Goal: Task Accomplishment & Management: Use online tool/utility

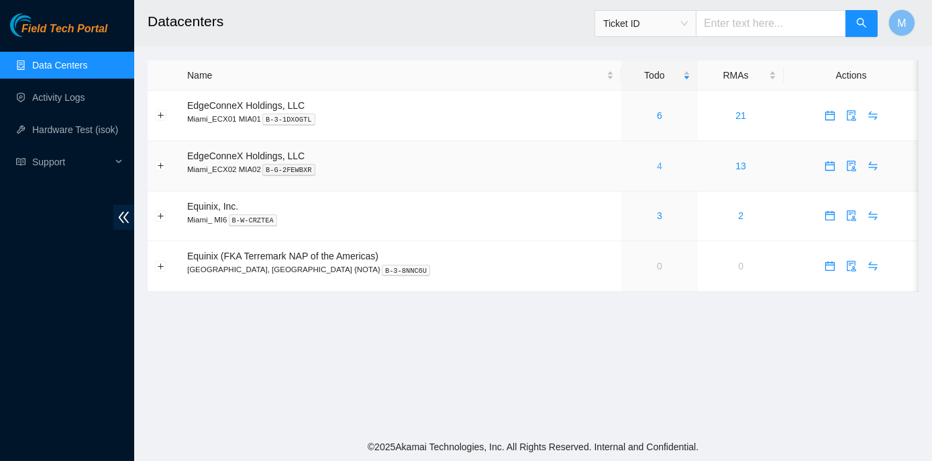
click at [657, 166] on link "4" at bounding box center [659, 165] width 5 height 11
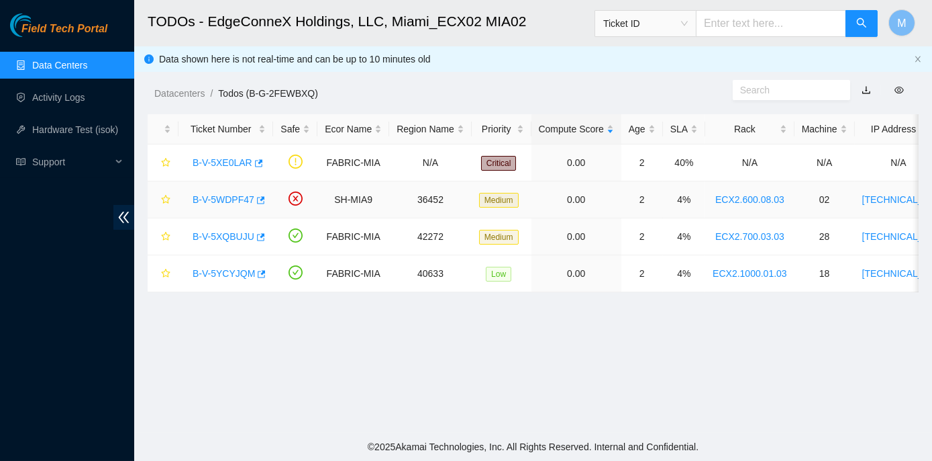
click at [222, 197] on link "B-V-5WDPF47" at bounding box center [224, 199] width 62 height 11
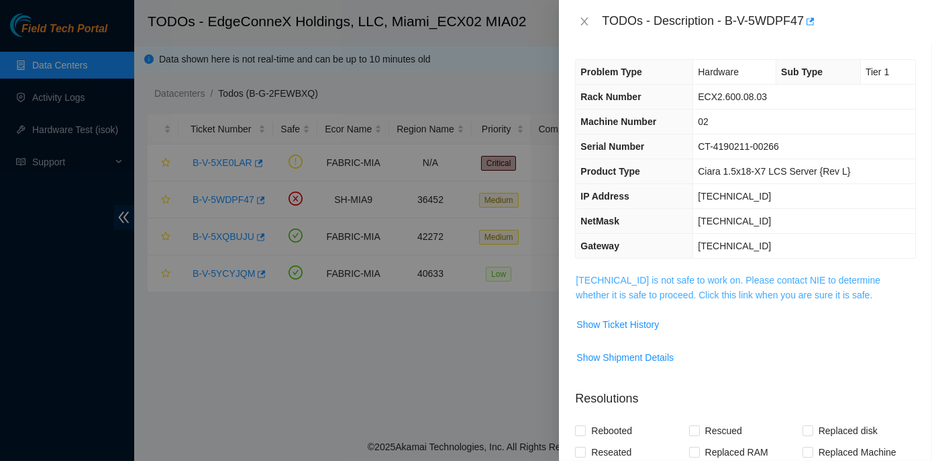
click at [714, 277] on link "23.210.25.39 is not safe to work on. Please contact NIE to determine whether it…" at bounding box center [728, 288] width 305 height 26
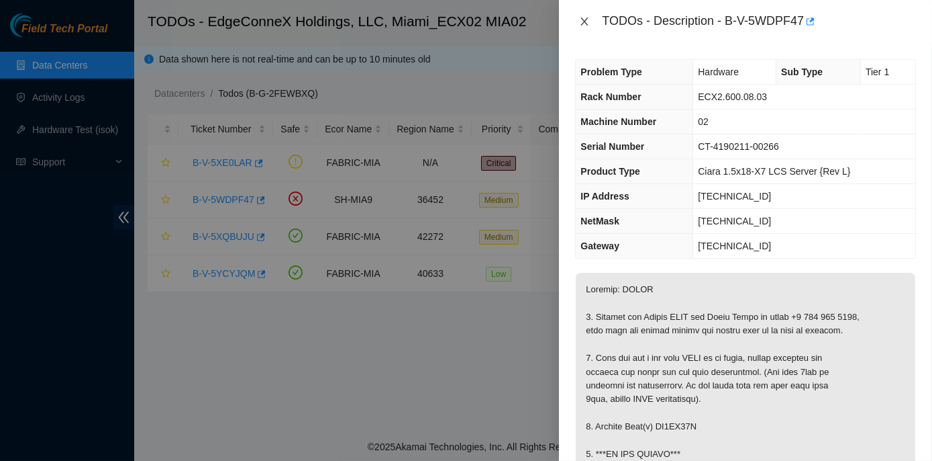
click at [583, 25] on icon "close" at bounding box center [584, 21] width 11 height 11
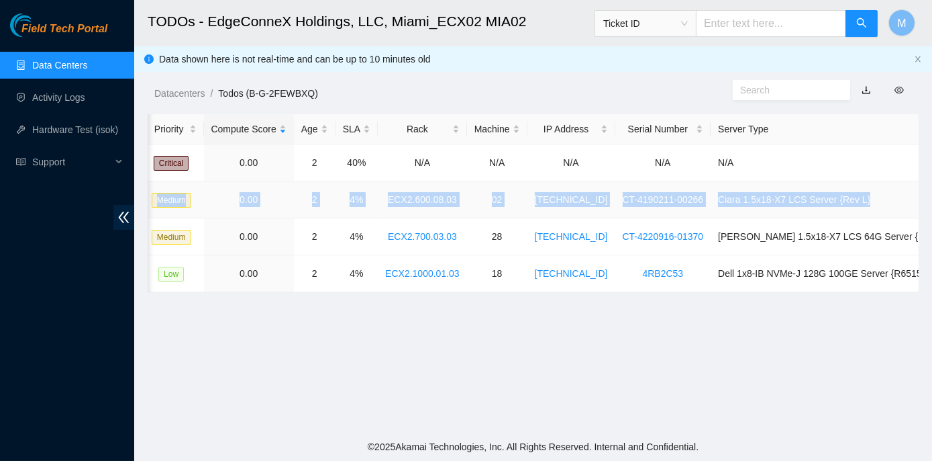
scroll to position [0, 338]
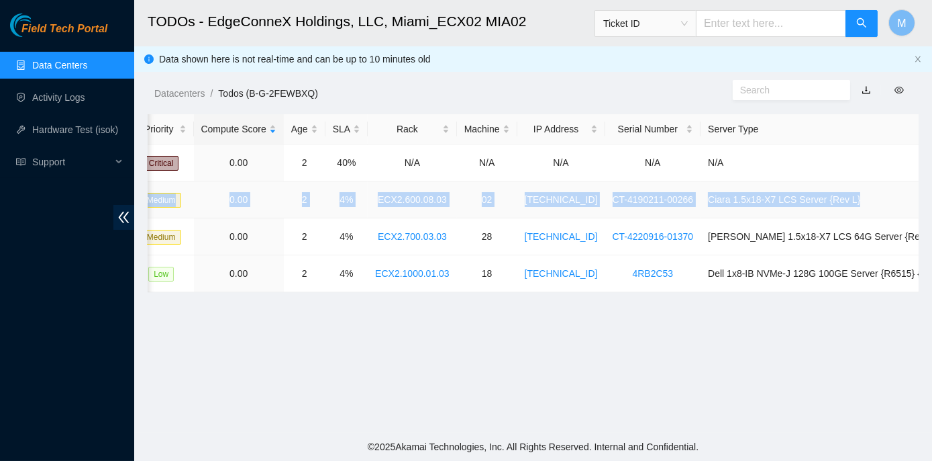
drag, startPoint x: 184, startPoint y: 195, endPoint x: 913, endPoint y: 202, distance: 729.1
click at [913, 202] on tr "B-V-5WDPF47 SH-MIA9 36452 Medium 0.00 2 4% ECX2.600.08.03 02 23.210.25.39 CT-41…" at bounding box center [384, 199] width 1149 height 37
copy tr "B-V-5WDPF47 SH-MIA9 36452 Medium 0.00 2 4% ECX2.600.08.03 02 23.210.25.39 CT-41…"
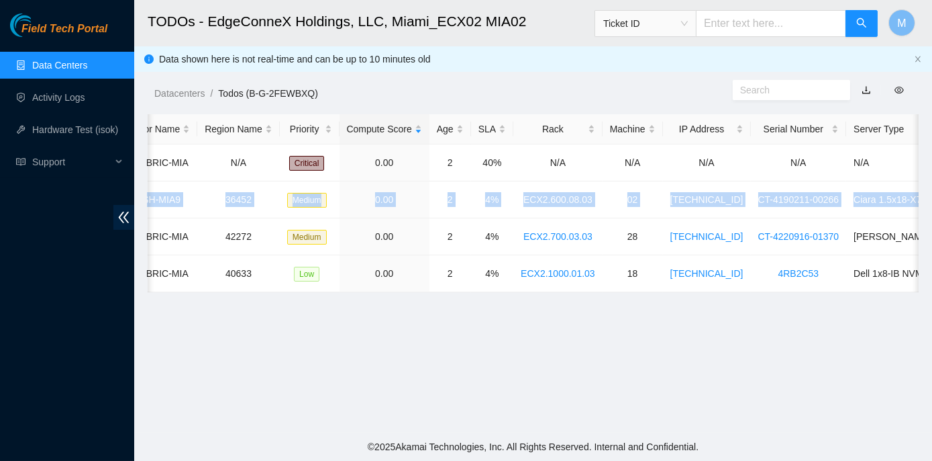
scroll to position [0, 0]
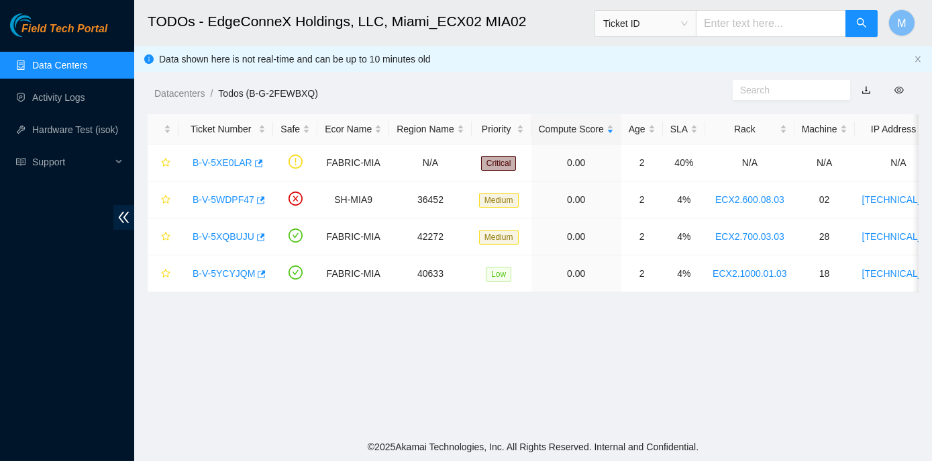
click at [166, 357] on main "TODOs - EdgeConneX Holdings, LLC, Miami_ECX02 MIA02 Ticket ID M Data shown here…" at bounding box center [533, 216] width 798 height 432
click at [211, 198] on link "B-V-5WDPF47" at bounding box center [224, 199] width 62 height 11
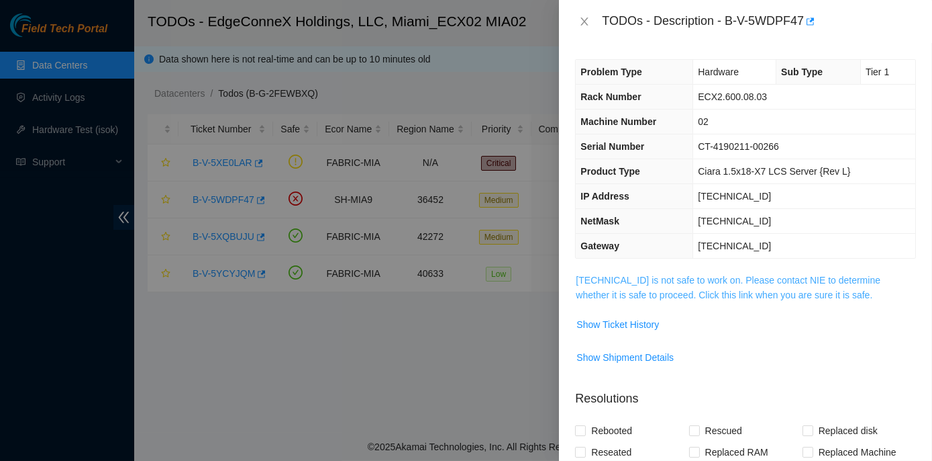
click at [666, 275] on link "23.210.25.39 is not safe to work on. Please contact NIE to determine whether it…" at bounding box center [728, 288] width 305 height 26
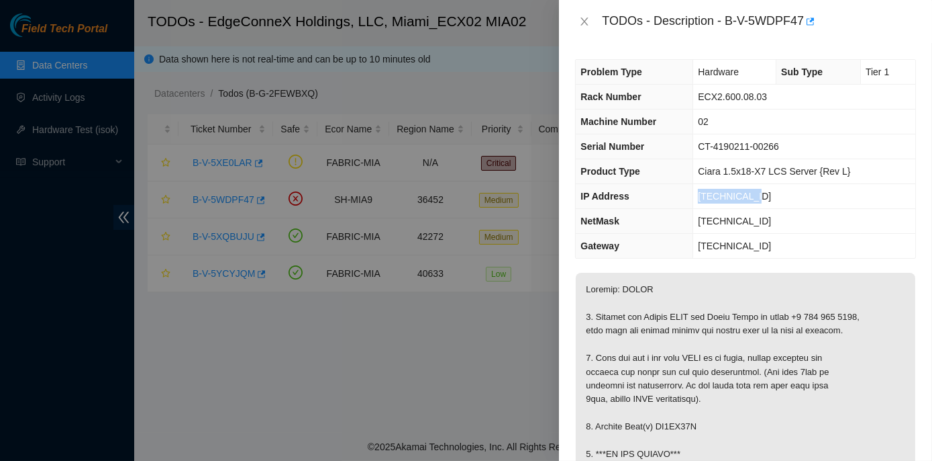
drag, startPoint x: 700, startPoint y: 193, endPoint x: 764, endPoint y: 198, distance: 64.6
click at [764, 198] on td "[TECHNICAL_ID]" at bounding box center [804, 196] width 222 height 25
copy span "[TECHNICAL_ID]"
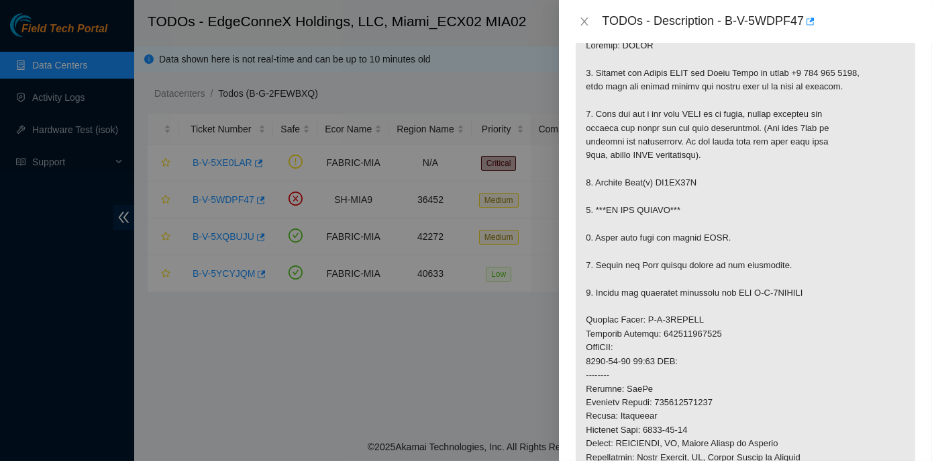
scroll to position [305, 0]
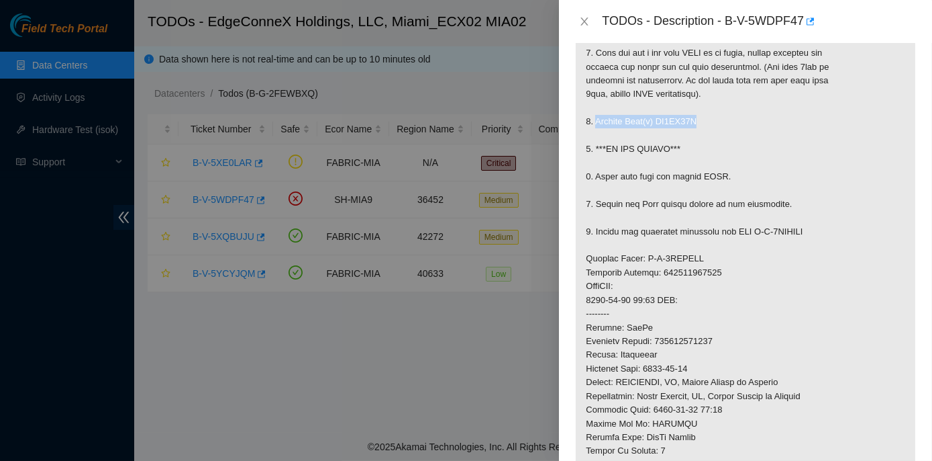
drag, startPoint x: 594, startPoint y: 117, endPoint x: 699, endPoint y: 119, distance: 104.8
click at [699, 119] on p at bounding box center [746, 286] width 340 height 637
copy p "Replace Disk(s) ZC1BQ57K"
drag, startPoint x: 596, startPoint y: 229, endPoint x: 812, endPoint y: 225, distance: 216.2
click at [812, 225] on p at bounding box center [746, 286] width 340 height 637
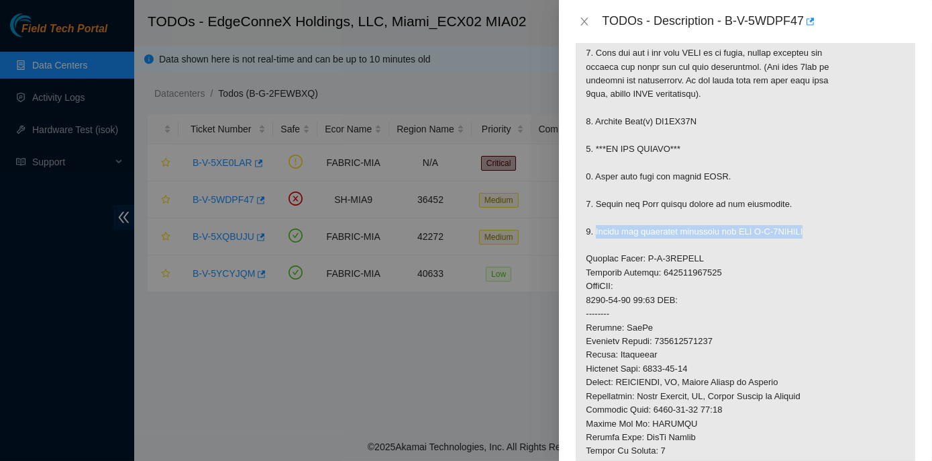
copy p "Return the defective equipment via RMA B-V-5XYMSRY"
click at [662, 272] on p at bounding box center [746, 286] width 340 height 637
drag, startPoint x: 661, startPoint y: 270, endPoint x: 721, endPoint y: 267, distance: 59.8
click at [721, 267] on p at bounding box center [746, 286] width 340 height 637
copy p "463470064243"
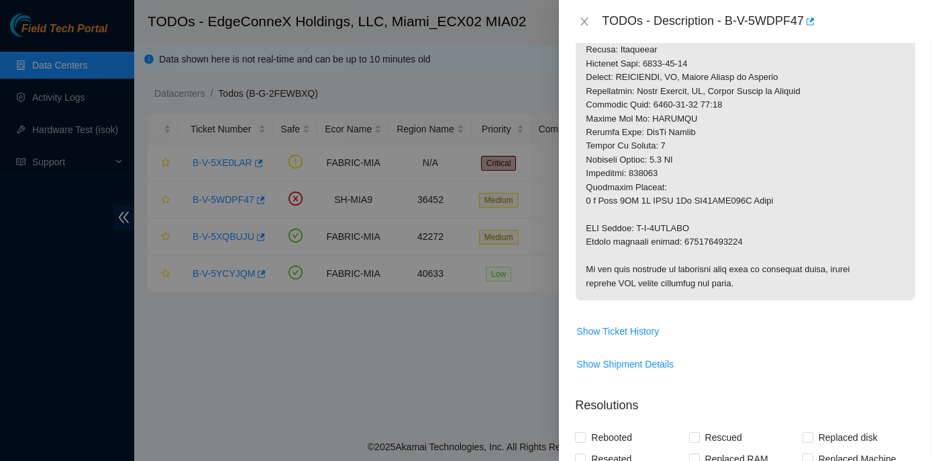
scroll to position [610, 0]
drag, startPoint x: 587, startPoint y: 226, endPoint x: 759, endPoint y: 238, distance: 173.0
copy p "RMA Return: B-V-5XYMSRY Return tracking number: 463470064254"
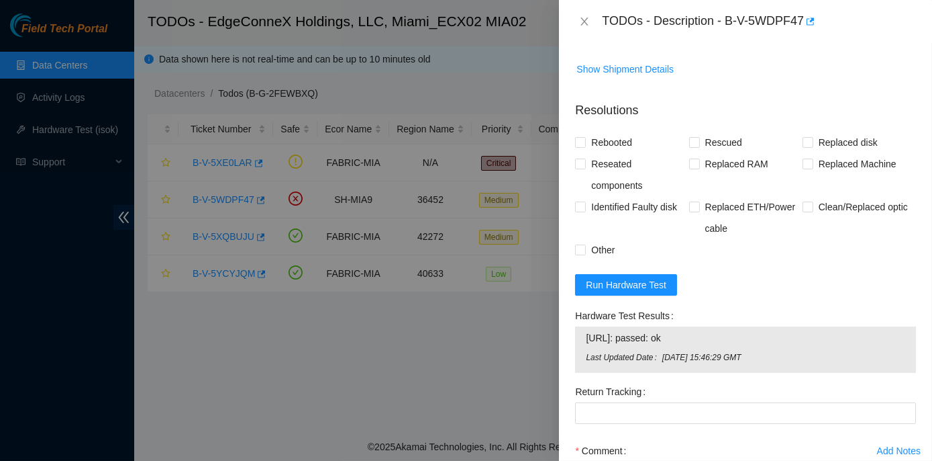
scroll to position [976, 0]
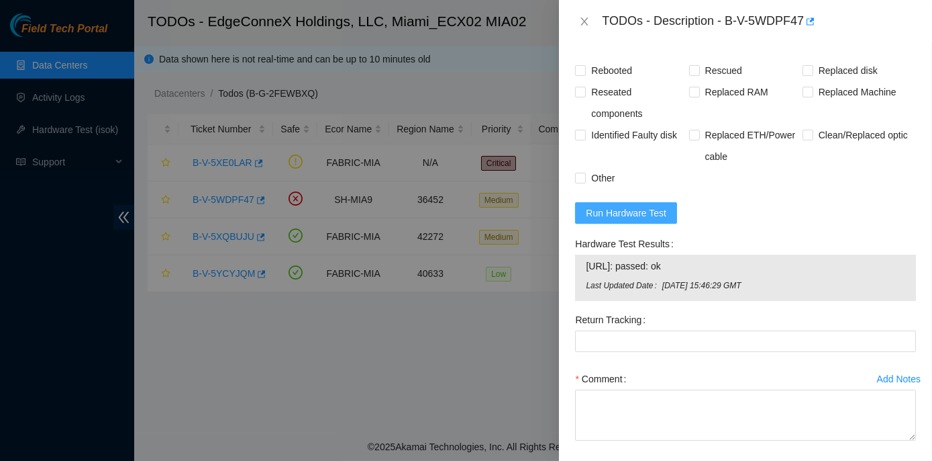
click at [610, 212] on span "Run Hardware Test" at bounding box center [626, 212] width 81 height 15
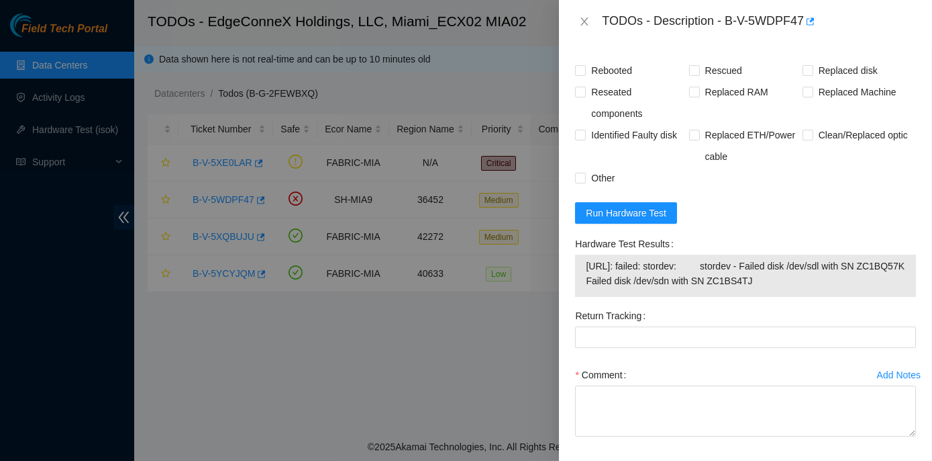
drag, startPoint x: 573, startPoint y: 240, endPoint x: 755, endPoint y: 302, distance: 192.3
click at [755, 302] on div "Hardware Test Results 23.210.25.39: failed: stordev: stordev - Failed disk /dev…" at bounding box center [746, 269] width 352 height 72
copy div "Hardware Test Results 23.210.25.39: failed: stordev: stordev - Failed disk /dev…"
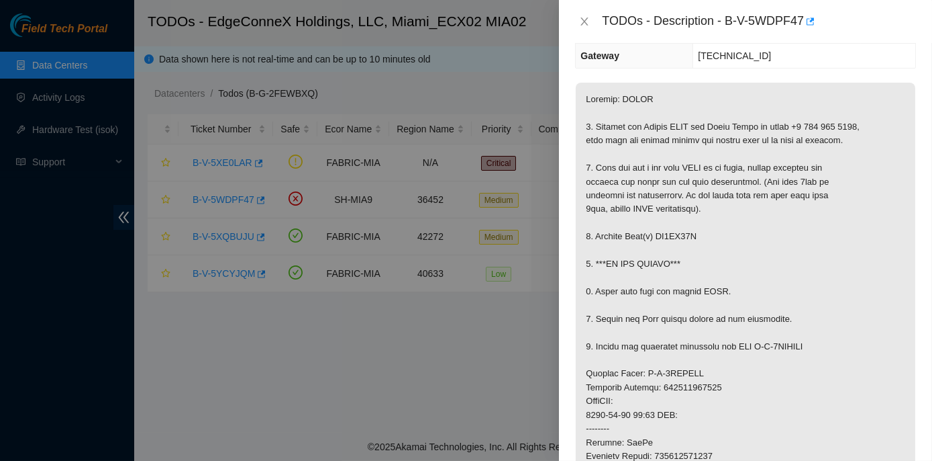
scroll to position [183, 0]
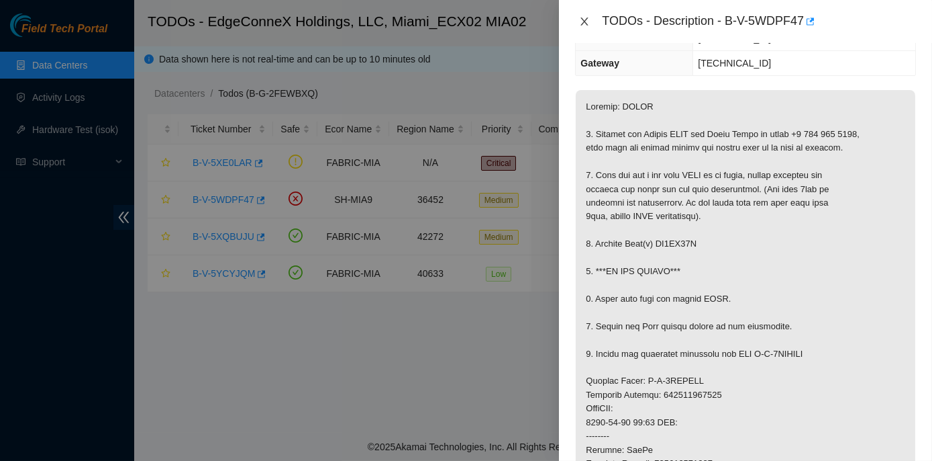
click at [586, 21] on icon "close" at bounding box center [584, 21] width 11 height 11
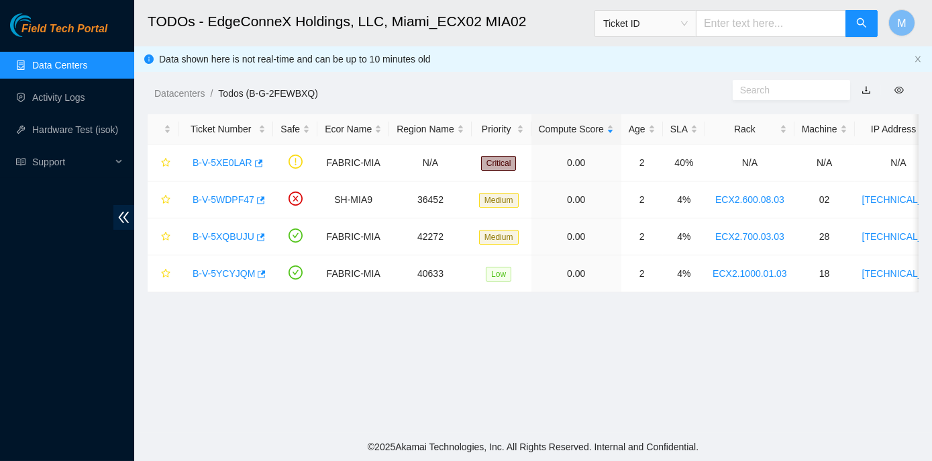
scroll to position [227, 0]
drag, startPoint x: 189, startPoint y: 197, endPoint x: 252, endPoint y: 195, distance: 63.8
click at [252, 195] on div "B-V-5WDPF47" at bounding box center [226, 199] width 80 height 21
copy link "B-V-5WDPF47"
click at [209, 199] on link "B-V-5WDPF47" at bounding box center [224, 199] width 62 height 11
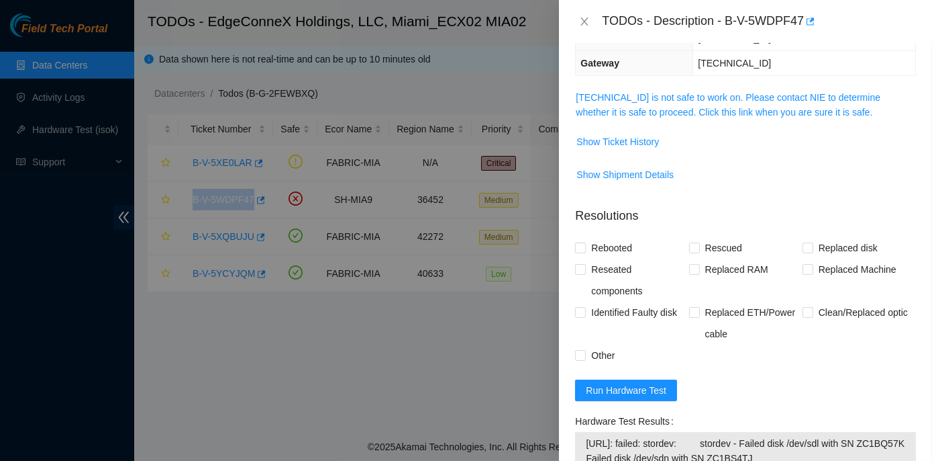
scroll to position [0, 0]
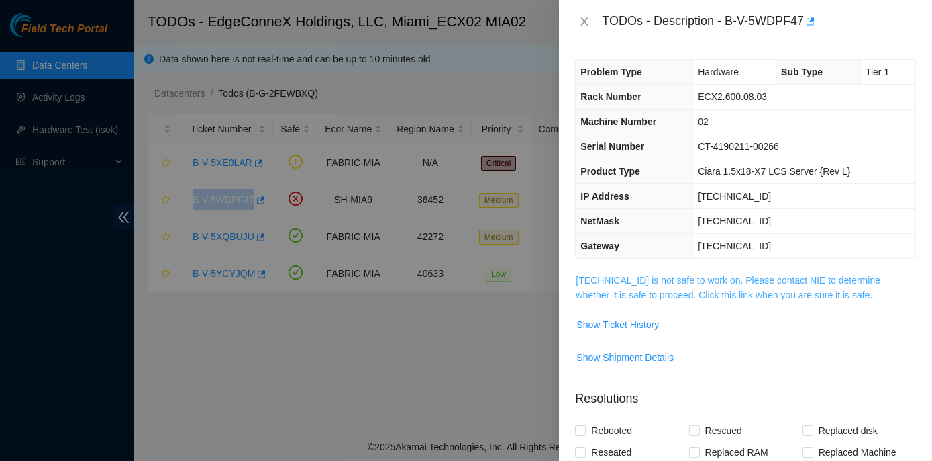
click at [716, 281] on link "23.210.25.39 is not safe to work on. Please contact NIE to determine whether it…" at bounding box center [728, 288] width 305 height 26
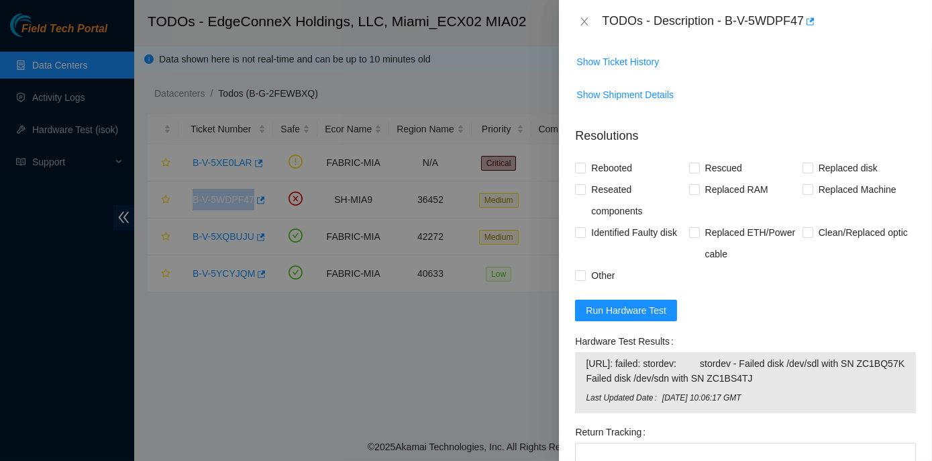
scroll to position [922, 0]
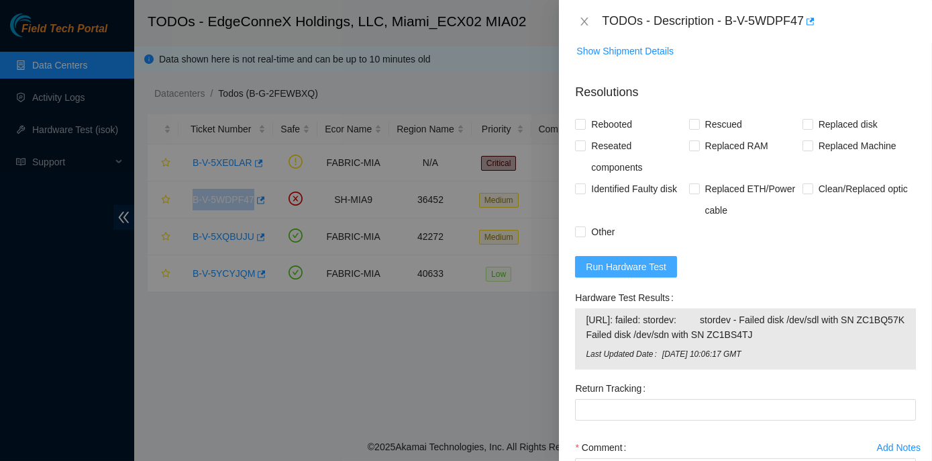
click at [633, 267] on span "Run Hardware Test" at bounding box center [626, 266] width 81 height 15
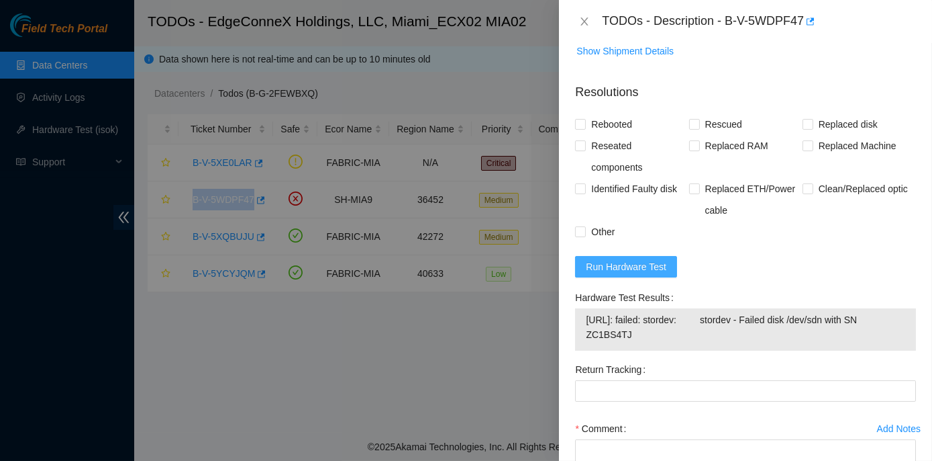
click at [633, 267] on span "Run Hardware Test" at bounding box center [626, 266] width 81 height 15
drag, startPoint x: 573, startPoint y: 293, endPoint x: 776, endPoint y: 340, distance: 208.8
click at [776, 340] on div "Hardware Test Results 23.210.25.39: failed: stordev: stordev - Failed disk /dev…" at bounding box center [746, 323] width 352 height 72
copy div "Hardware Test Results 23.210.25.39: failed: stordev: stordev - Failed disk /dev…"
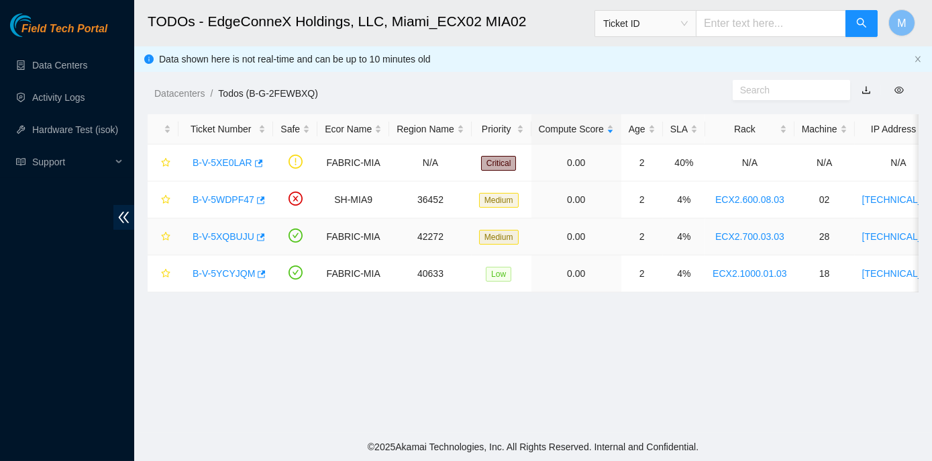
click at [234, 236] on link "B-V-5XQBUJU" at bounding box center [224, 236] width 62 height 11
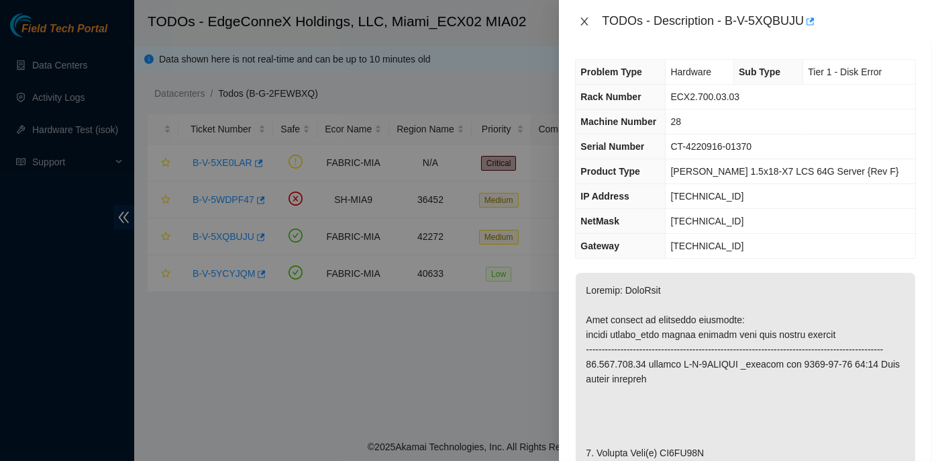
click at [583, 18] on icon "close" at bounding box center [584, 21] width 7 height 8
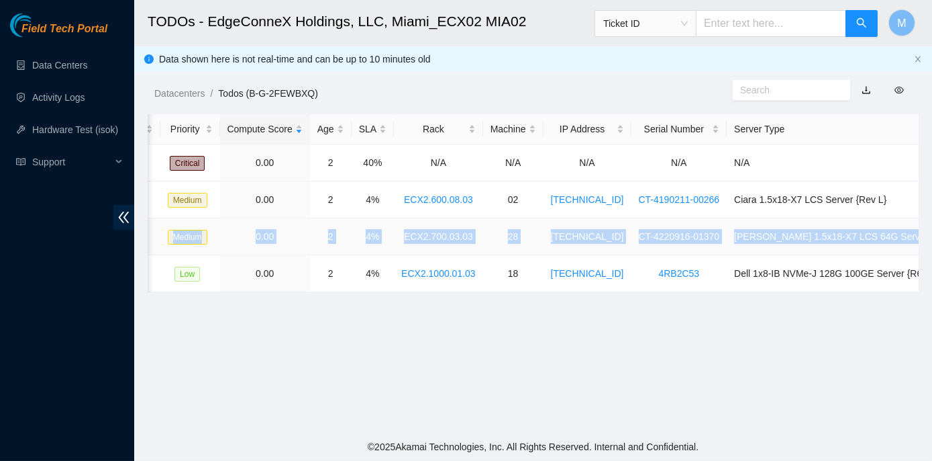
scroll to position [0, 338]
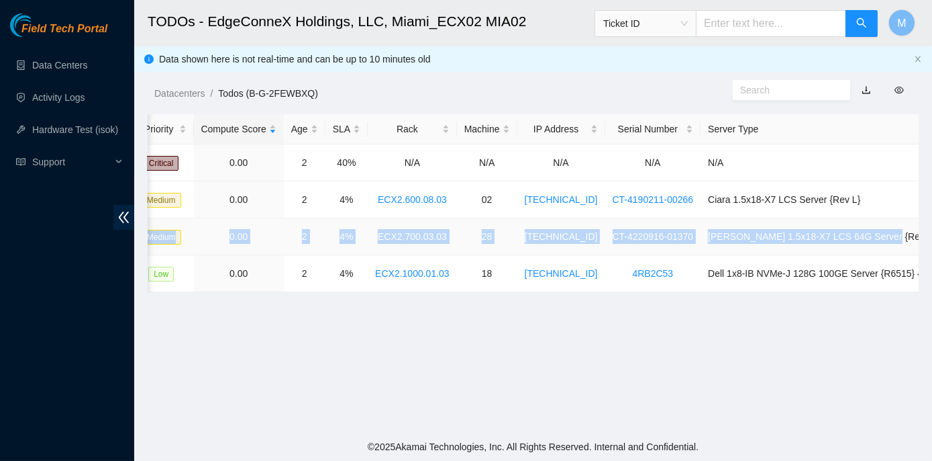
drag, startPoint x: 187, startPoint y: 234, endPoint x: 918, endPoint y: 232, distance: 731.1
click at [918, 232] on tr "B-V-5XQBUJU FABRIC-MIA 42272 Medium 0.00 2 4% ECX2.700.03.03 28 23.193.107.95 C…" at bounding box center [384, 236] width 1149 height 37
copy tr "B-V-5XQBUJU FABRIC-MIA 42272 Medium 0.00 2 4% ECX2.700.03.03 28 23.193.107.95 C…"
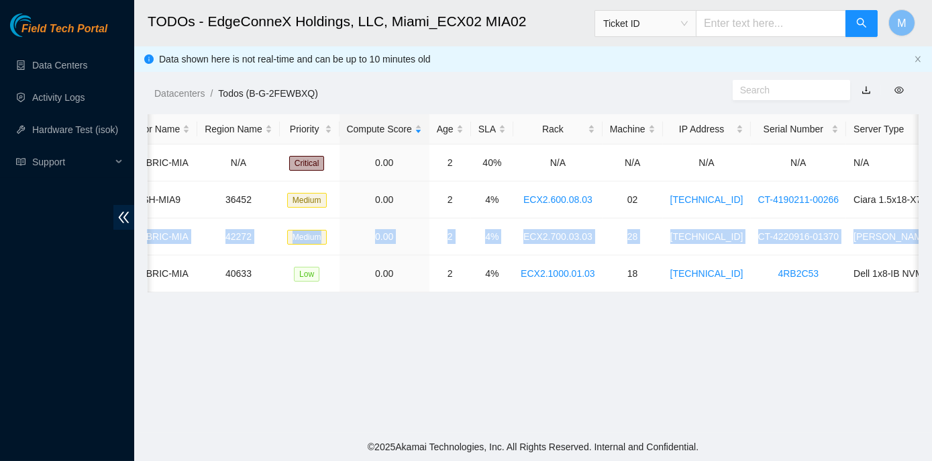
scroll to position [0, 0]
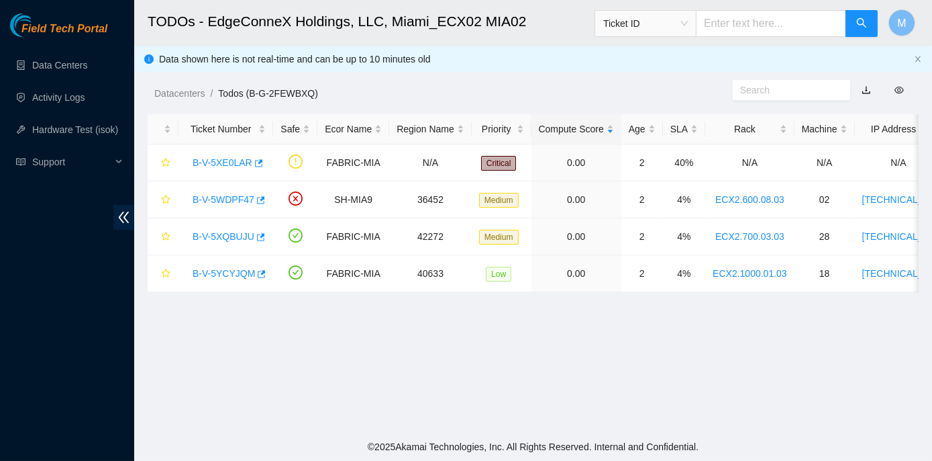
click at [220, 365] on main "TODOs - EdgeConneX Holdings, LLC, Miami_ECX02 MIA02 Ticket ID M Data shown here…" at bounding box center [533, 216] width 798 height 432
click at [209, 235] on link "B-V-5XQBUJU" at bounding box center [224, 236] width 62 height 11
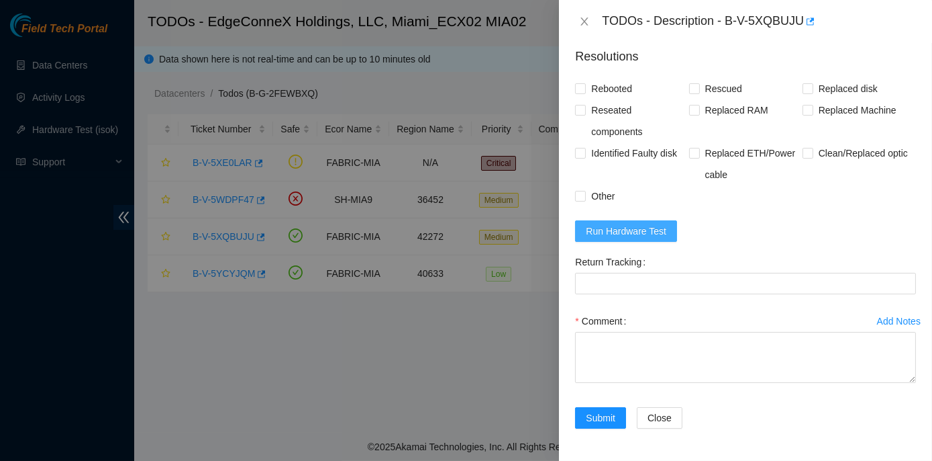
scroll to position [1063, 0]
click at [618, 231] on span "Run Hardware Test" at bounding box center [626, 231] width 81 height 15
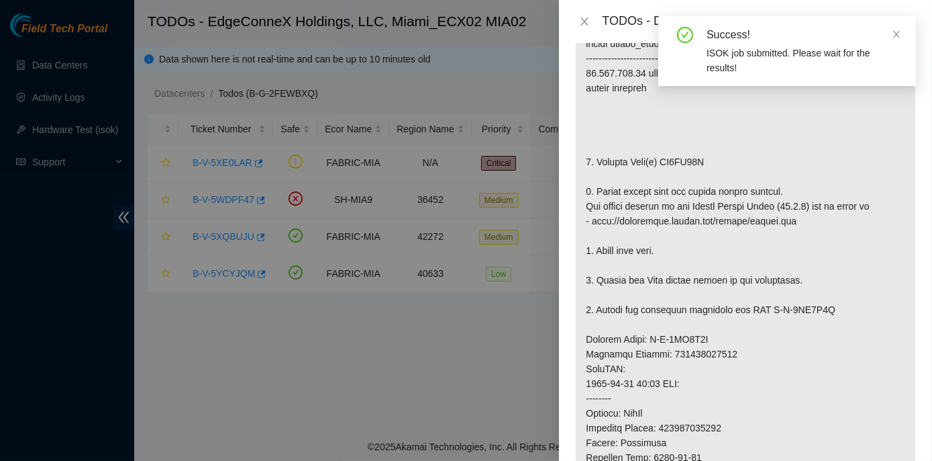
scroll to position [270, 0]
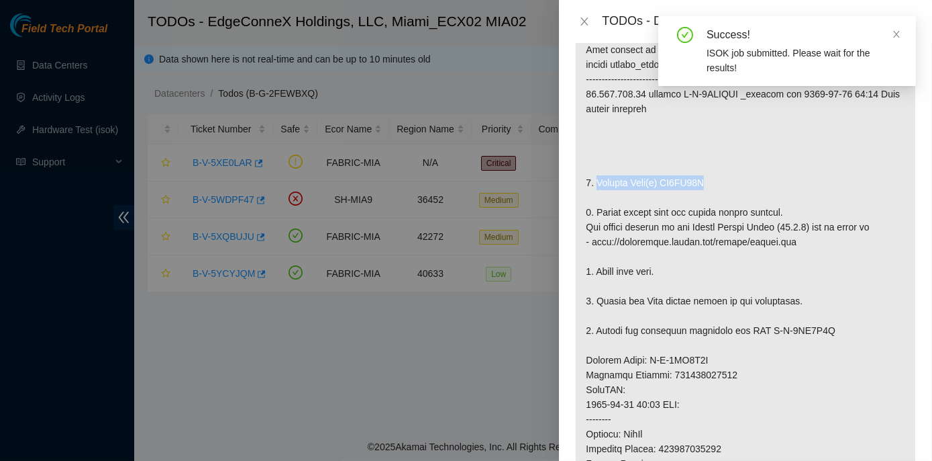
drag, startPoint x: 596, startPoint y: 195, endPoint x: 709, endPoint y: 195, distance: 112.8
click at [709, 195] on p at bounding box center [746, 367] width 340 height 729
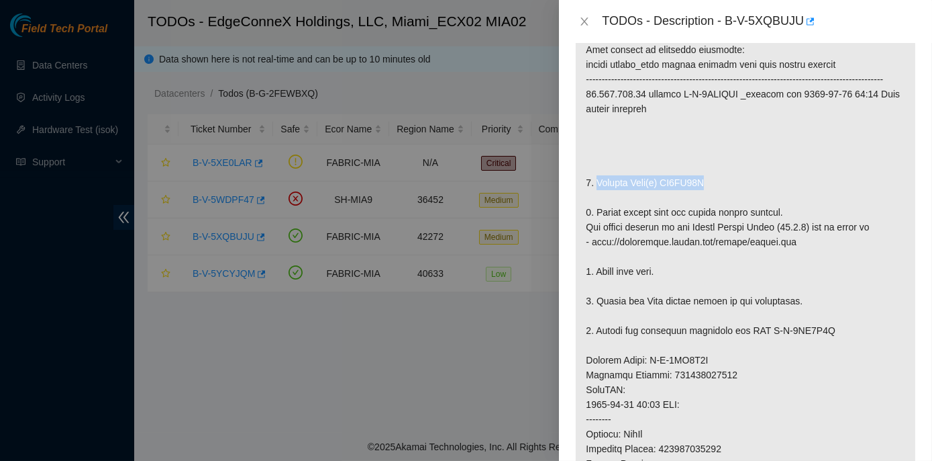
copy p "Replace Disk(s) ZC1AF29E"
drag, startPoint x: 595, startPoint y: 226, endPoint x: 774, endPoint y: 224, distance: 179.3
click at [774, 224] on p at bounding box center [746, 367] width 340 height 729
copy p "Please rescue with the latest rescue version"
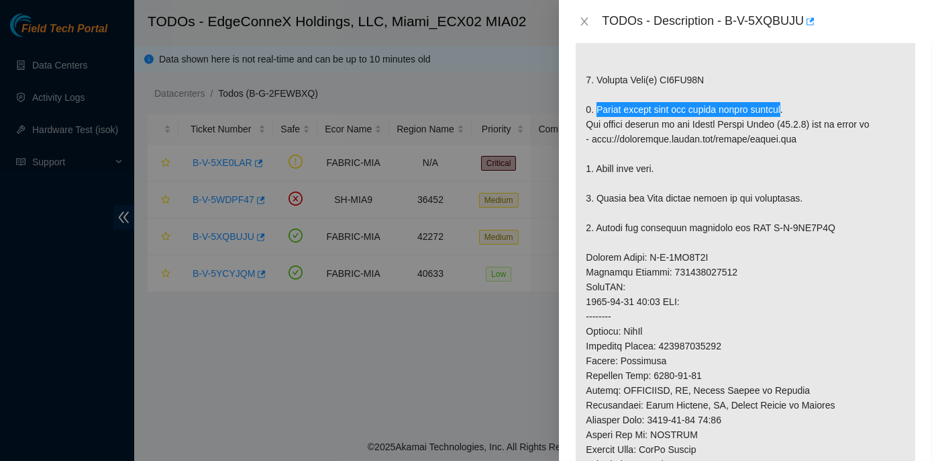
scroll to position [392, 0]
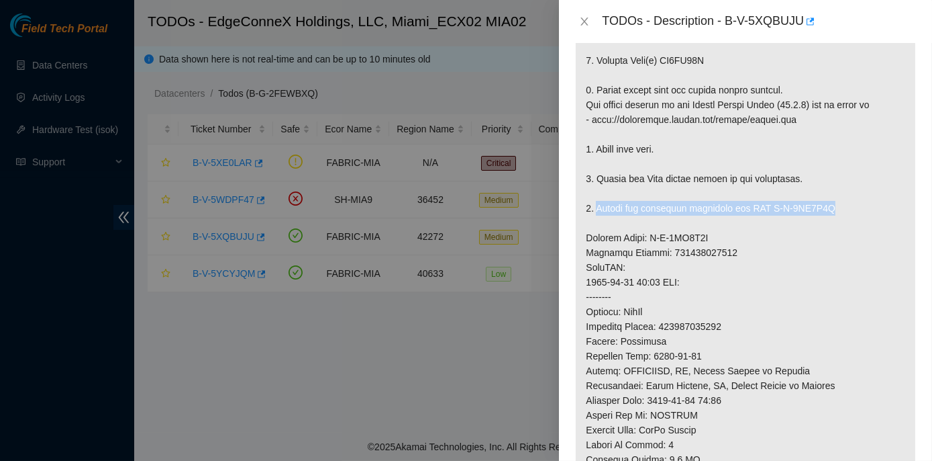
drag, startPoint x: 596, startPoint y: 218, endPoint x: 829, endPoint y: 224, distance: 233.0
click at [829, 224] on p at bounding box center [746, 245] width 340 height 729
copy p "Return the defective equipment via RMA B-V-5XU5L0M"
drag, startPoint x: 662, startPoint y: 340, endPoint x: 722, endPoint y: 338, distance: 60.5
click at [722, 338] on p at bounding box center [746, 245] width 340 height 729
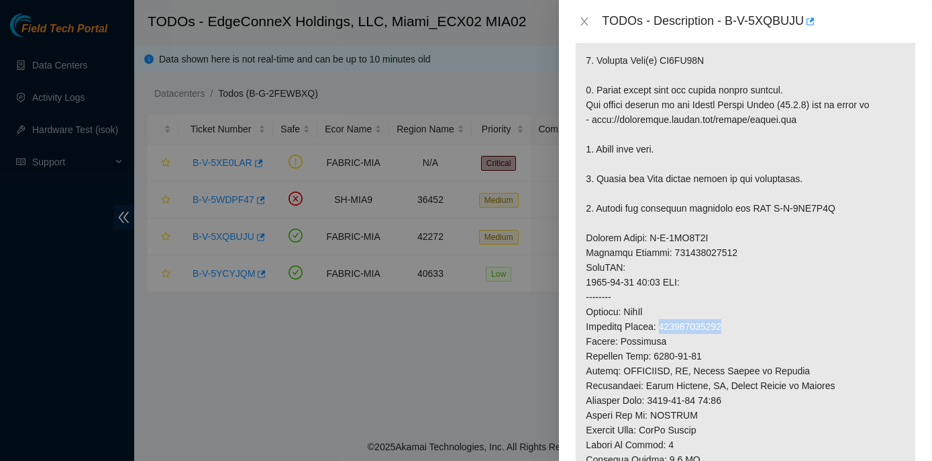
copy p "463470063604"
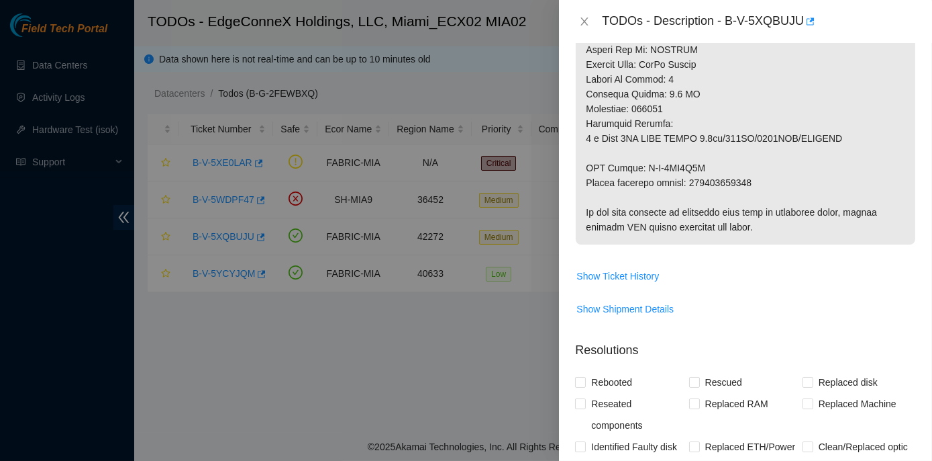
scroll to position [758, 0]
drag, startPoint x: 586, startPoint y: 177, endPoint x: 768, endPoint y: 191, distance: 182.5
copy p "RMA Return: B-V-5XU5L0M Return tracking number: 463470063615"
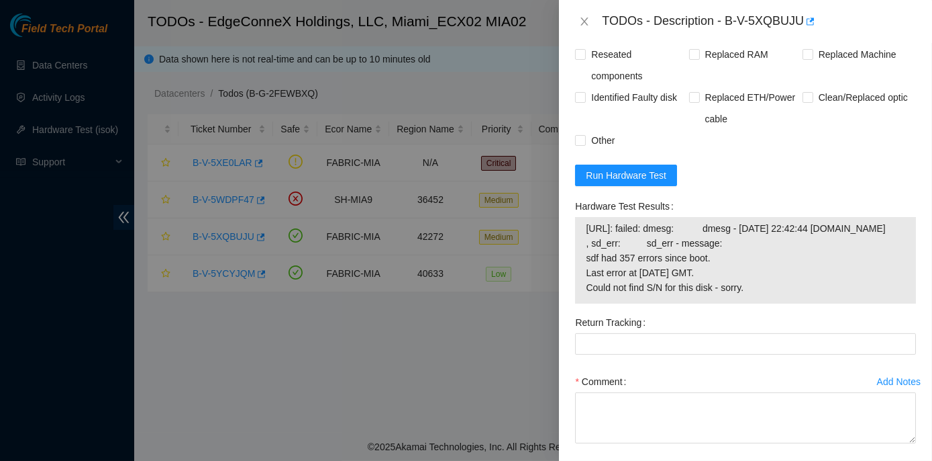
scroll to position [1124, 0]
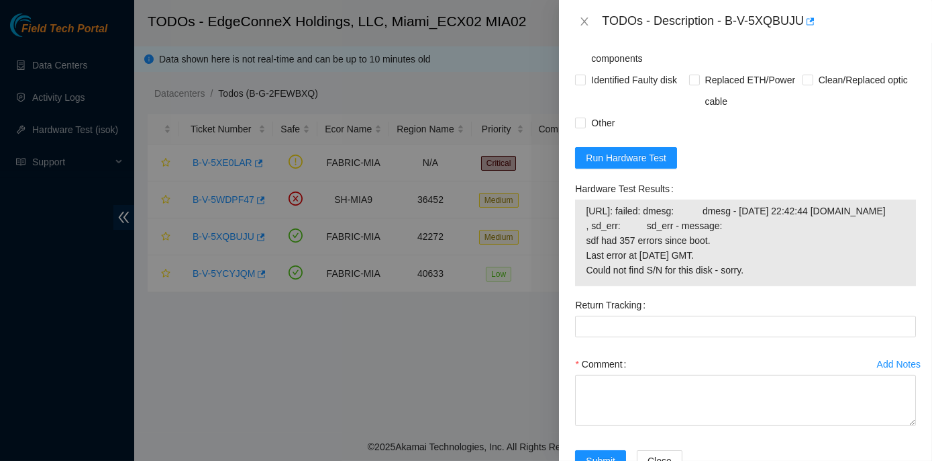
drag, startPoint x: 575, startPoint y: 197, endPoint x: 764, endPoint y: 296, distance: 213.8
click at [764, 294] on div "Hardware Test Results 23.193.107.95: failed: dmesg: dmesg - Oct 05 22:42:44 a23…" at bounding box center [746, 236] width 352 height 116
copy div "Hardware Test Results 23.193.107.95: failed: dmesg: dmesg - Oct 05 22:42:44 a23…"
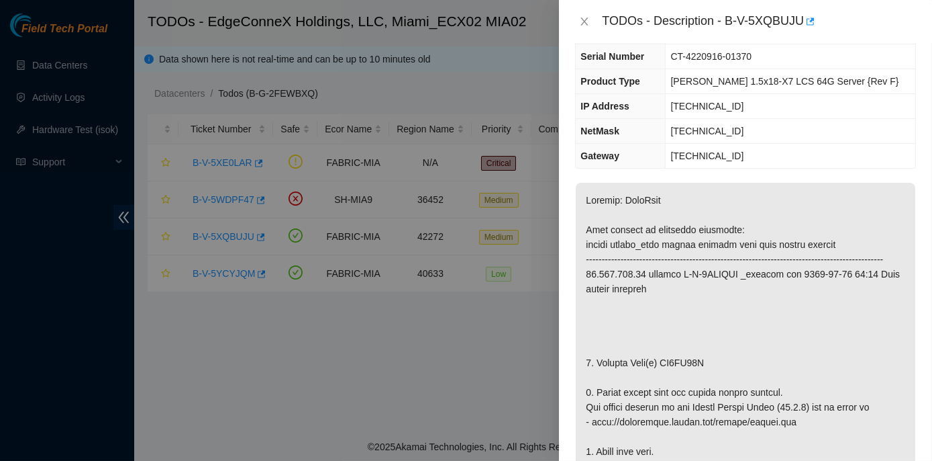
scroll to position [0, 0]
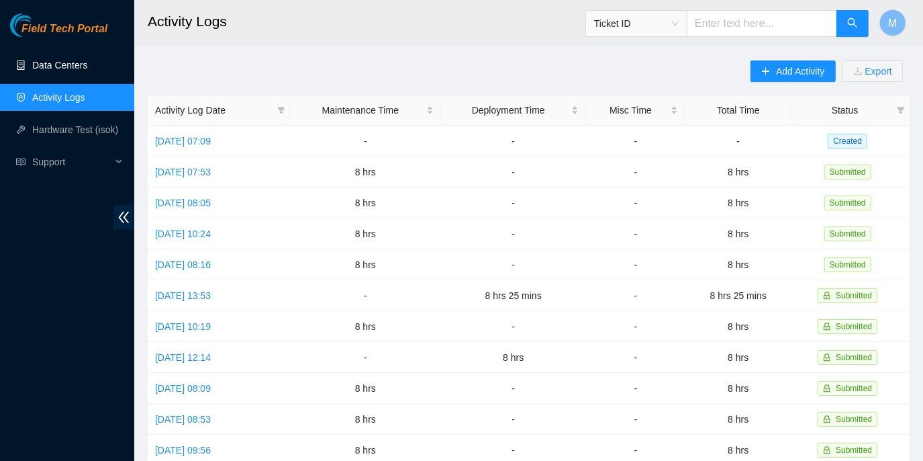
click at [66, 62] on link "Data Centers" at bounding box center [59, 65] width 55 height 11
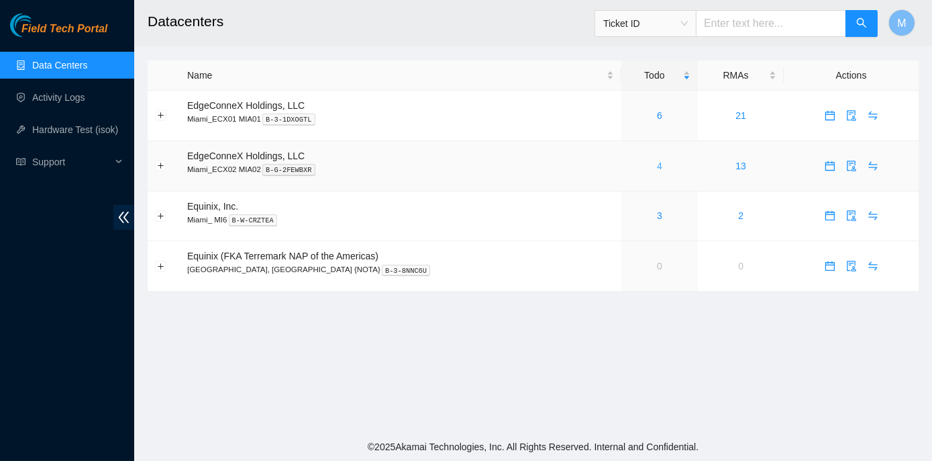
click at [657, 164] on link "4" at bounding box center [659, 165] width 5 height 11
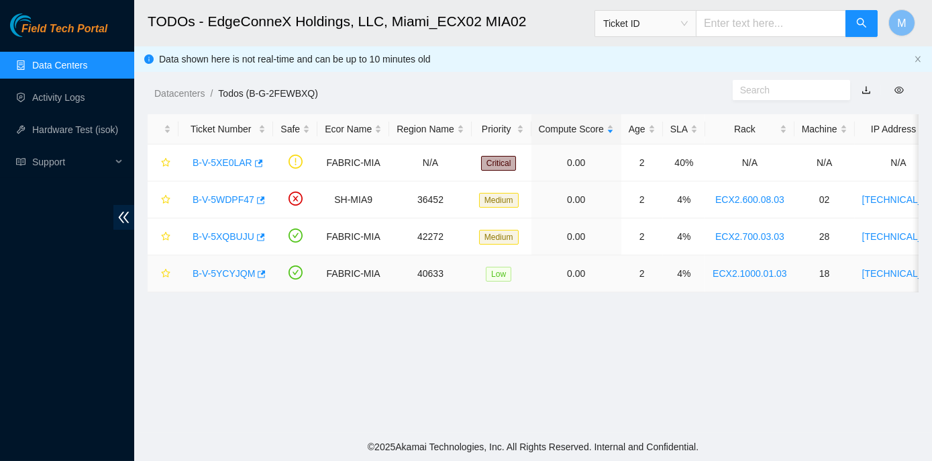
click at [204, 275] on link "B-V-5YCYJQM" at bounding box center [224, 273] width 62 height 11
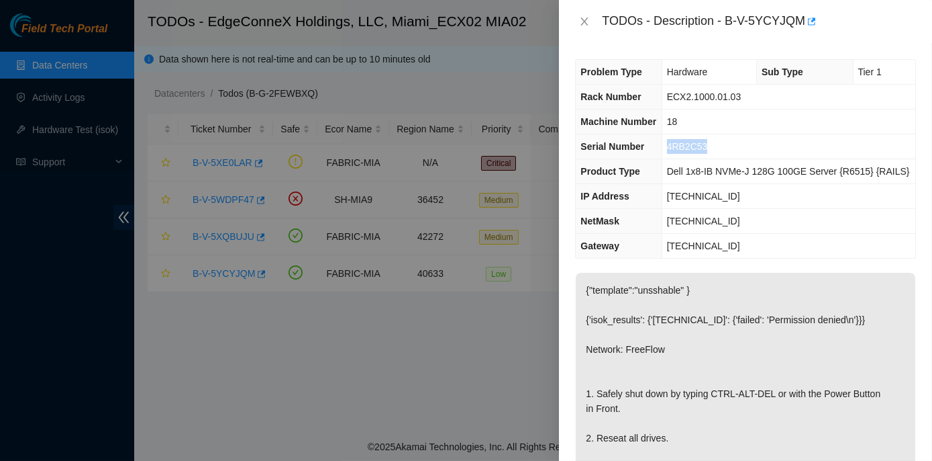
drag, startPoint x: 669, startPoint y: 146, endPoint x: 709, endPoint y: 150, distance: 39.8
click at [709, 150] on td "4RB2C53" at bounding box center [789, 146] width 254 height 25
copy span "4RB2C53"
click at [581, 19] on icon "close" at bounding box center [584, 21] width 11 height 11
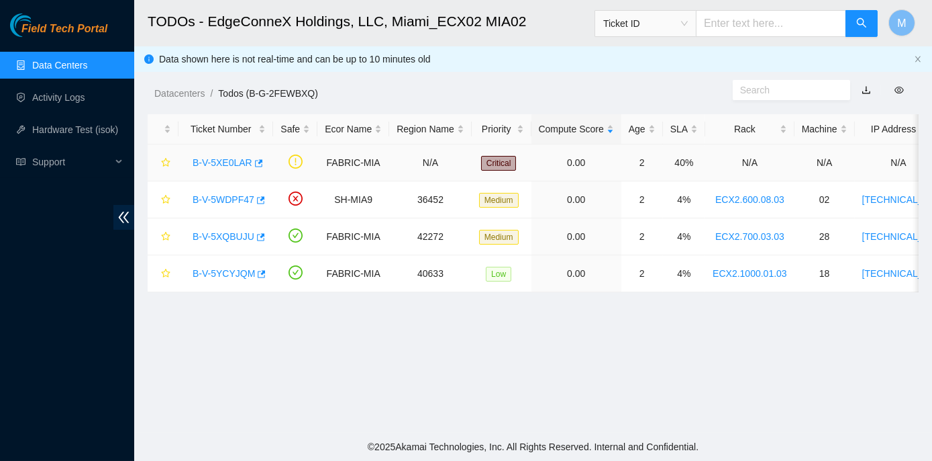
click at [222, 160] on link "B-V-5XE0LAR" at bounding box center [223, 162] width 60 height 11
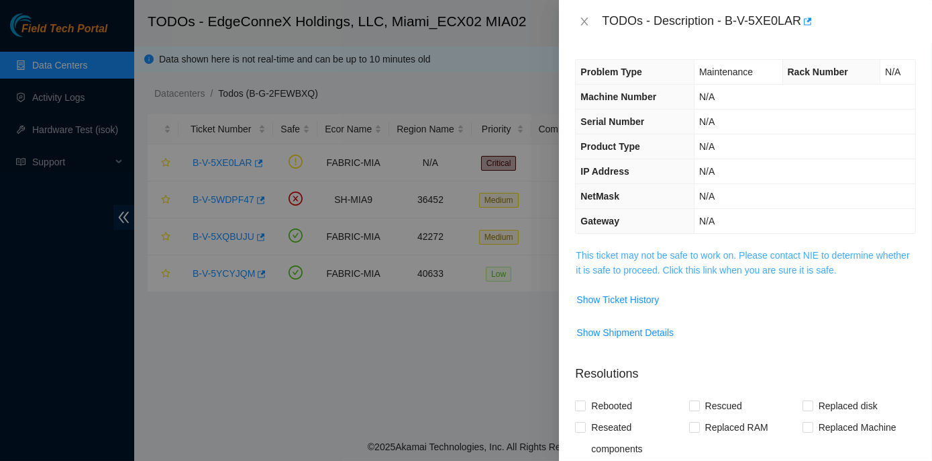
click at [701, 253] on link "This ticket may not be safe to work on. Please contact NIE to determine whether…" at bounding box center [743, 263] width 334 height 26
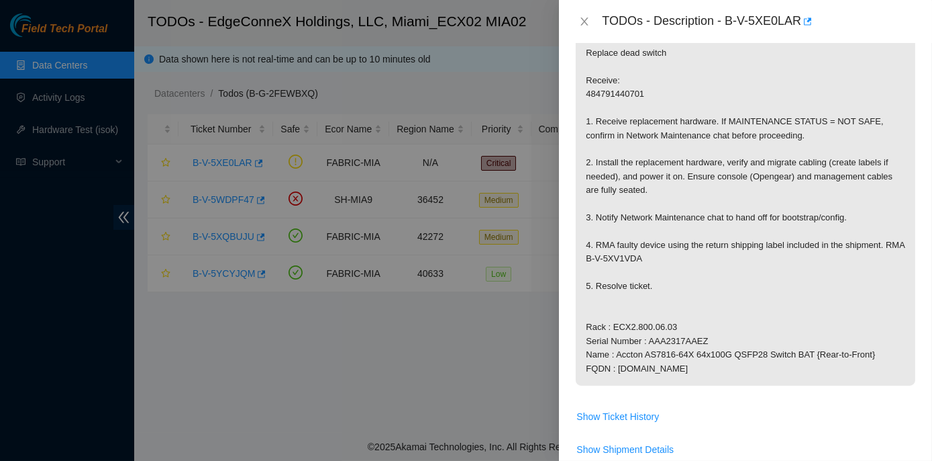
scroll to position [183, 0]
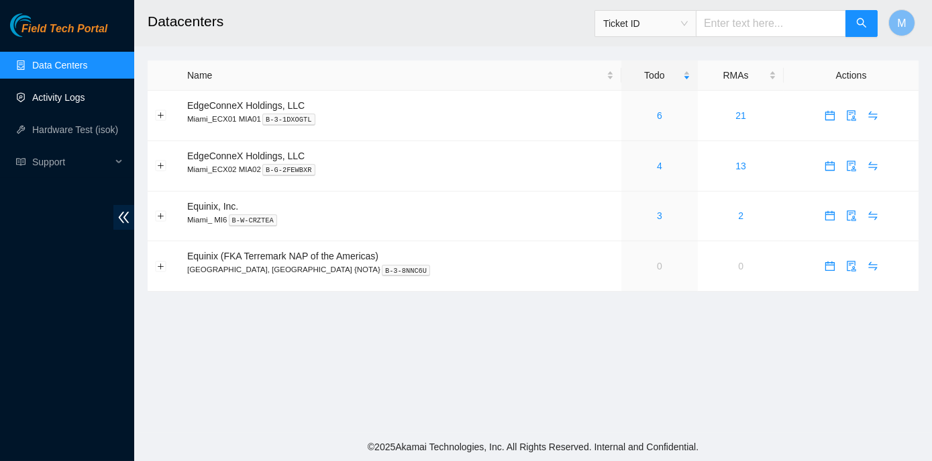
click at [66, 101] on link "Activity Logs" at bounding box center [58, 97] width 53 height 11
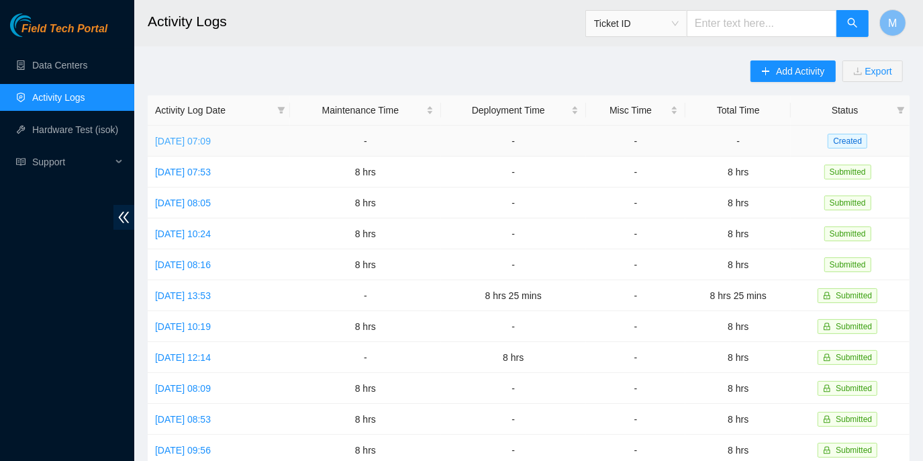
click at [211, 140] on link "[DATE] 07:09" at bounding box center [183, 141] width 56 height 11
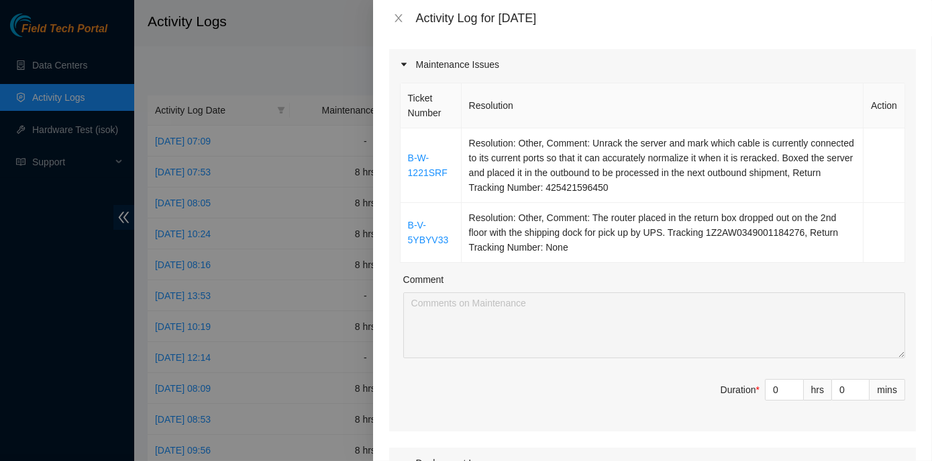
scroll to position [183, 0]
drag, startPoint x: 761, startPoint y: 373, endPoint x: 779, endPoint y: 373, distance: 17.5
click at [779, 380] on input "0" at bounding box center [785, 390] width 38 height 20
type input "8"
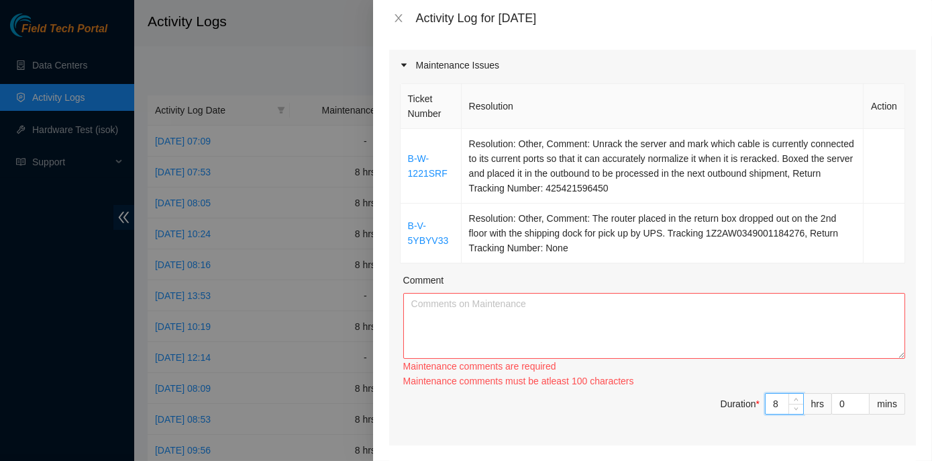
type input "8"
click at [469, 297] on textarea "Comment" at bounding box center [654, 326] width 502 height 66
paste textarea "MI1- Maintenance Check for inbound shipments for MI1; there are no inbound ship…"
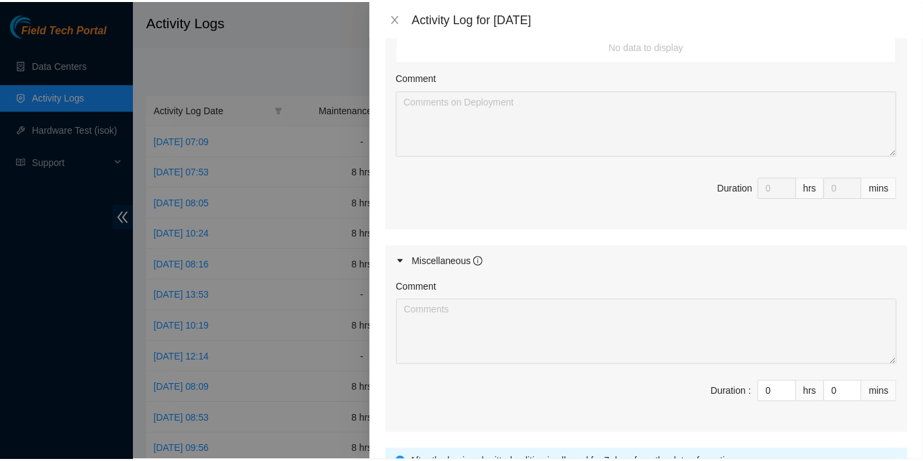
scroll to position [760, 0]
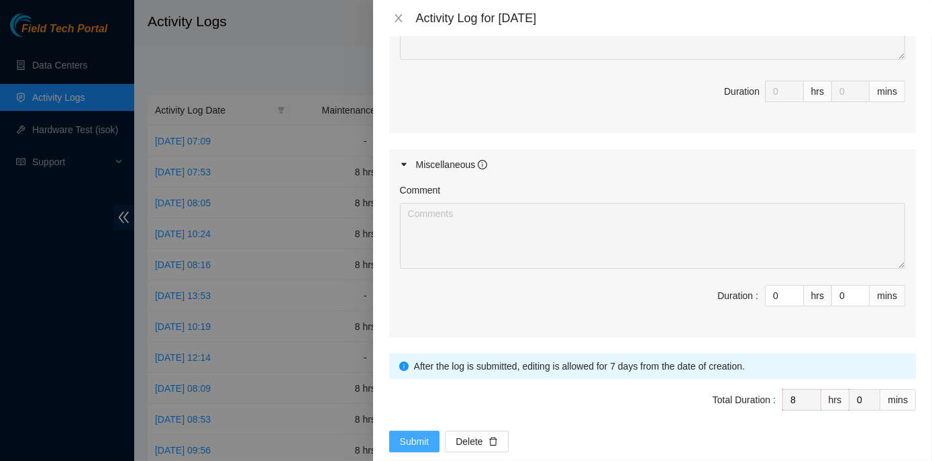
type textarea "MI1- Maintenance Check for inbound shipments for MI1; there are no inbound ship…"
click at [414, 434] on span "Submit" at bounding box center [415, 441] width 30 height 15
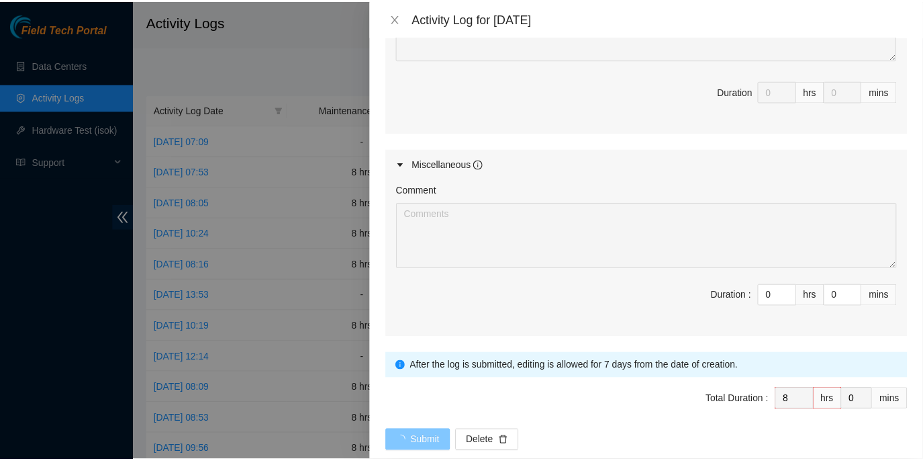
scroll to position [0, 0]
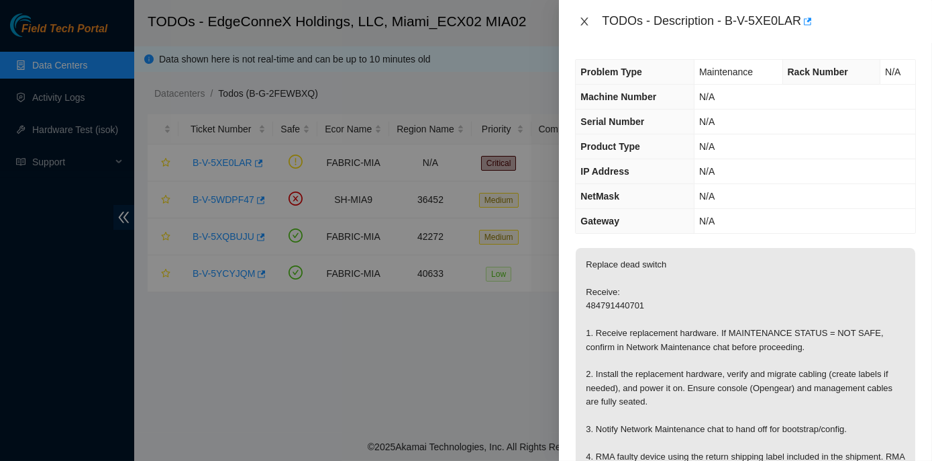
click at [583, 15] on button "Close" at bounding box center [584, 21] width 19 height 13
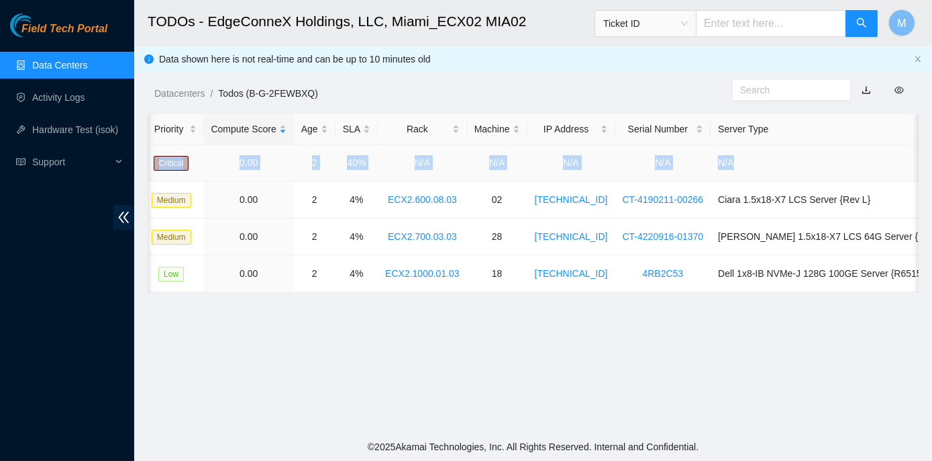
scroll to position [0, 338]
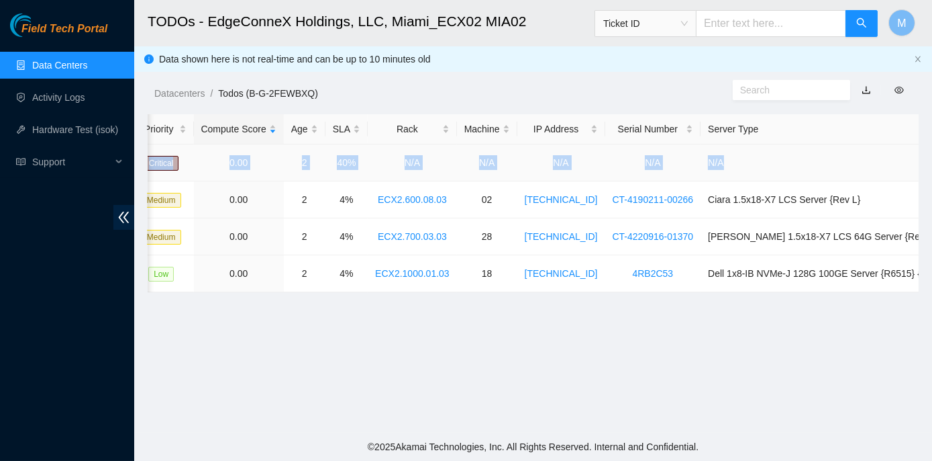
drag, startPoint x: 185, startPoint y: 160, endPoint x: 911, endPoint y: 167, distance: 725.7
click at [911, 167] on tr "B-V-5XE0LAR FABRIC-MIA N/A Critical 0.00 2 40% N/A N/A N/A N/A N/A" at bounding box center [384, 162] width 1149 height 37
copy tr "B-V-5XE0LAR FABRIC-MIA N/A Critical 0.00 2 40% N/A N/A N/A N/A N/A"
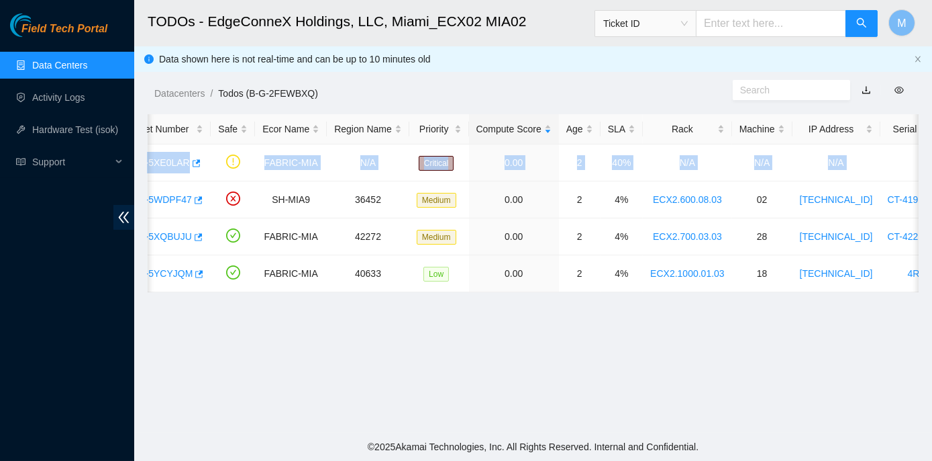
scroll to position [0, 0]
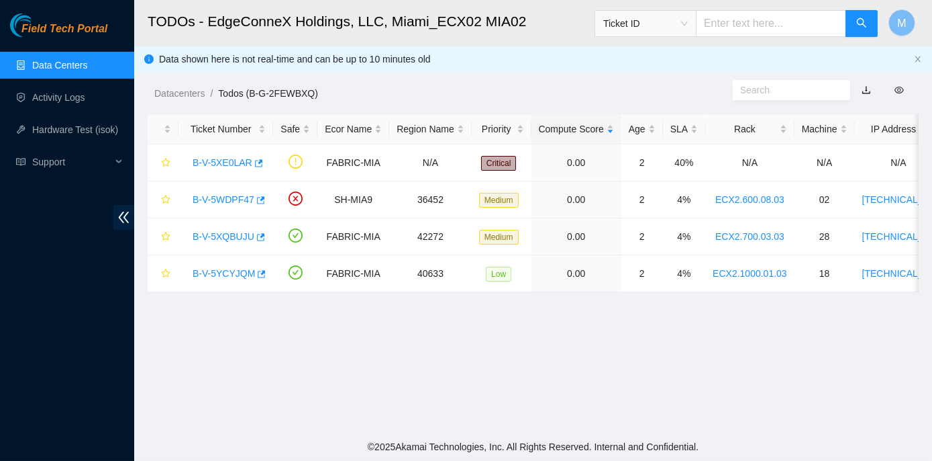
click at [277, 363] on main "TODOs - EdgeConneX Holdings, LLC, Miami_ECX02 MIA02 Ticket ID M Data shown here…" at bounding box center [533, 216] width 798 height 432
click at [202, 161] on link "B-V-5XE0LAR" at bounding box center [223, 162] width 60 height 11
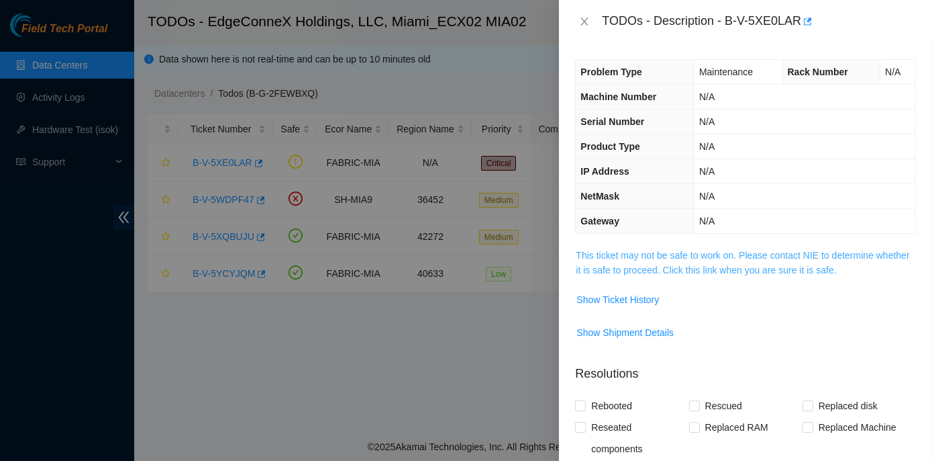
click at [659, 252] on link "This ticket may not be safe to work on. Please contact NIE to determine whether…" at bounding box center [743, 263] width 334 height 26
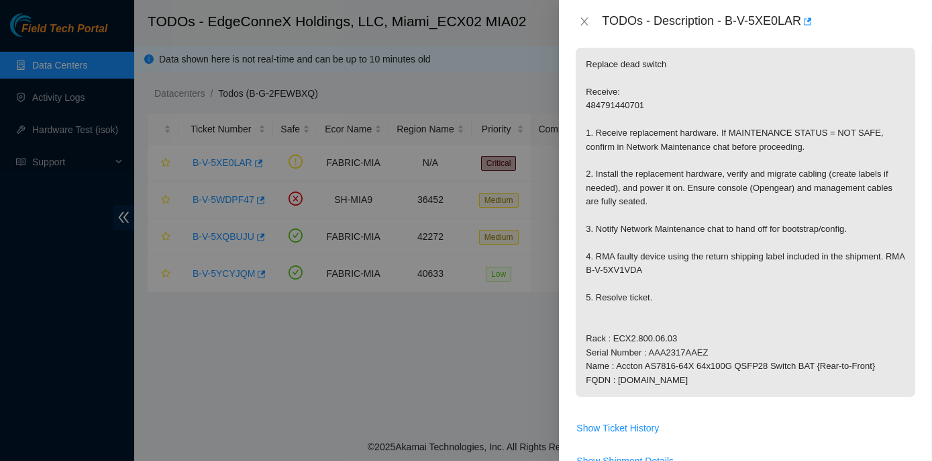
scroll to position [183, 0]
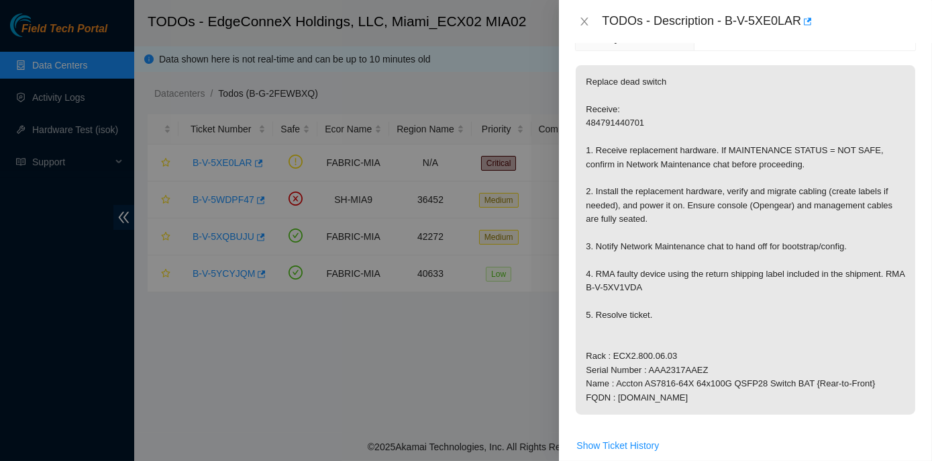
drag, startPoint x: 586, startPoint y: 150, endPoint x: 812, endPoint y: 394, distance: 332.6
click at [812, 394] on p "Replace dead switch Receive: 484791440701 1. Receive replacement hardware. If M…" at bounding box center [746, 239] width 340 height 349
copy p "1. Receive replacement hardware. If MAINTENANCE STATUS = NOT SAFE, confirm in N…"
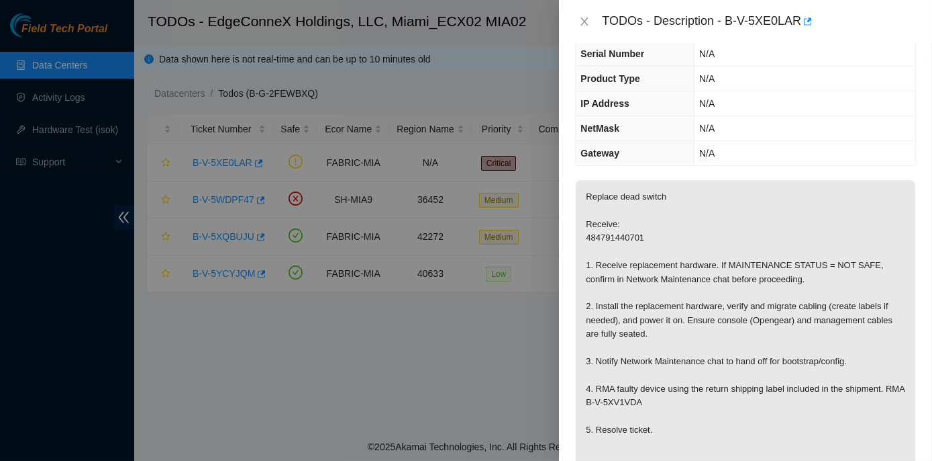
scroll to position [5, 0]
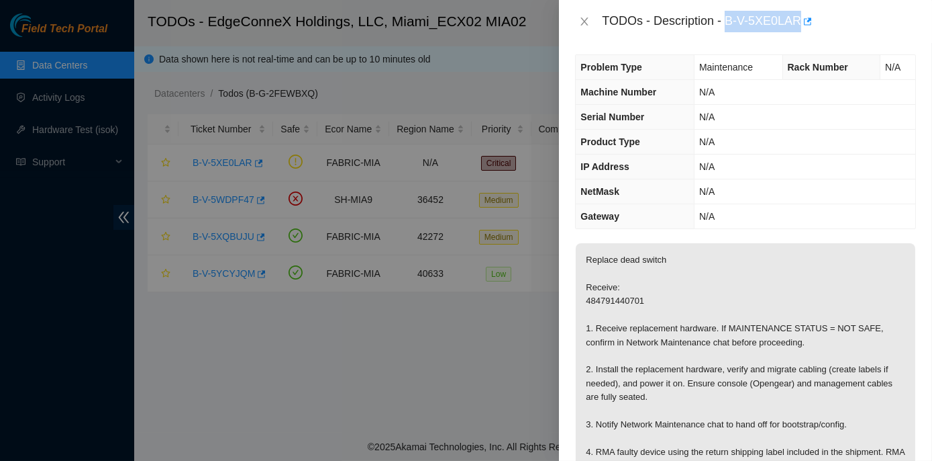
drag, startPoint x: 726, startPoint y: 19, endPoint x: 798, endPoint y: 16, distance: 71.9
click at [798, 16] on div "TODOs - Description - B-V-5XE0LAR" at bounding box center [759, 21] width 314 height 21
copy div "B-V-5XE0LAR"
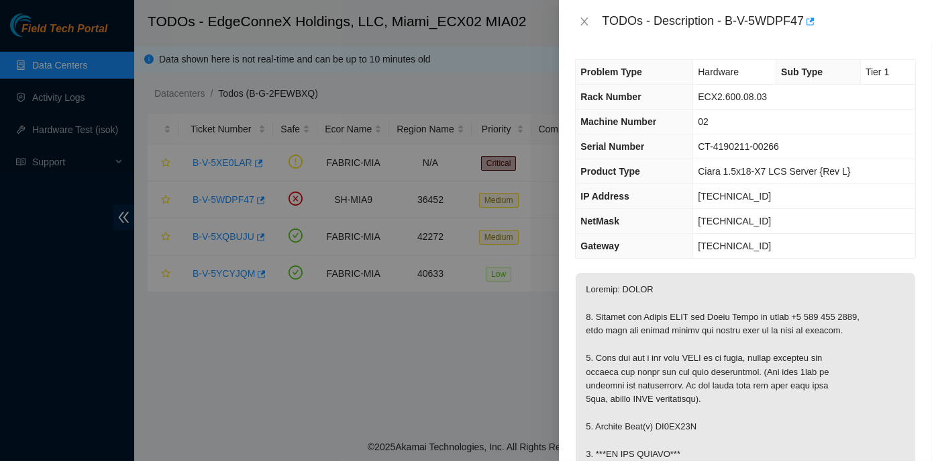
scroll to position [922, 0]
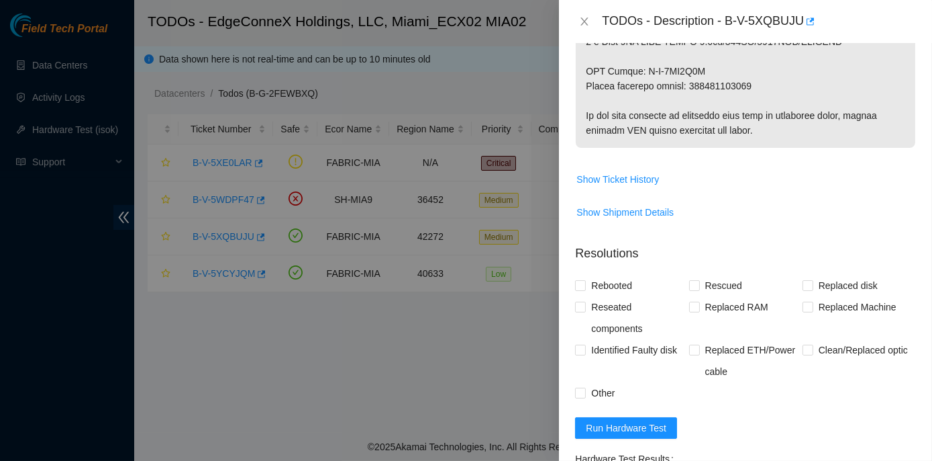
scroll to position [976, 0]
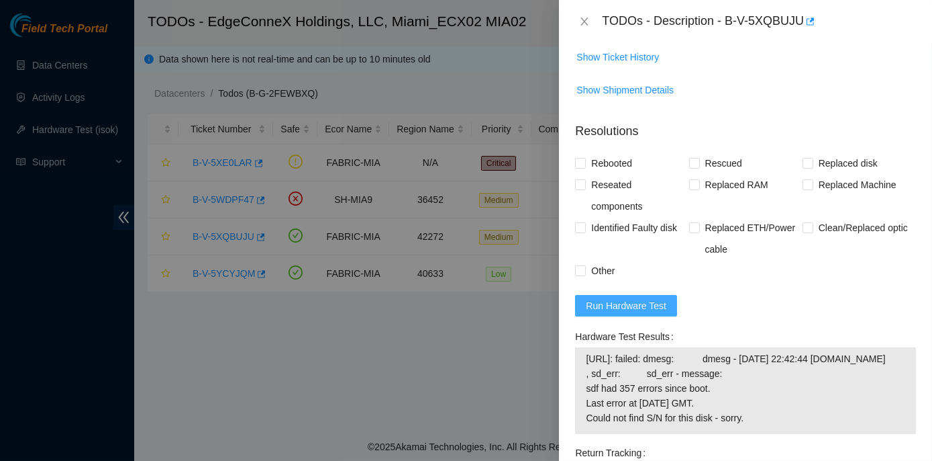
click at [632, 313] on span "Run Hardware Test" at bounding box center [626, 305] width 81 height 15
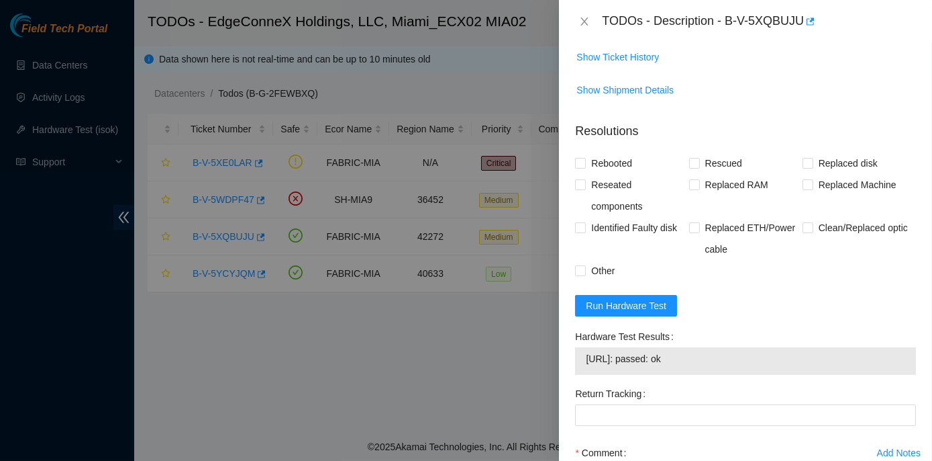
drag, startPoint x: 572, startPoint y: 344, endPoint x: 707, endPoint y: 380, distance: 139.6
click at [707, 380] on div "Hardware Test Results [URL]: passed: ok" at bounding box center [746, 354] width 352 height 57
copy div "Hardware Test Results [URL]: passed: ok"
click at [583, 21] on icon "close" at bounding box center [584, 21] width 11 height 11
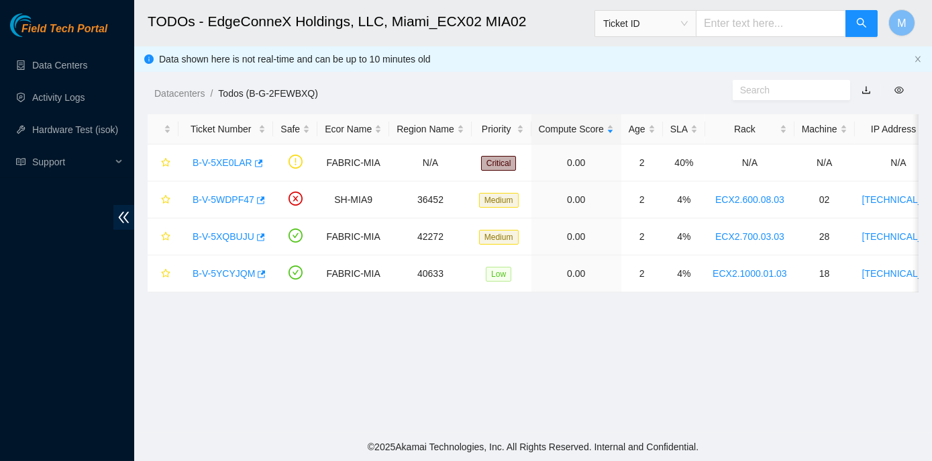
scroll to position [422, 0]
click at [236, 162] on link "B-V-5XE0LAR" at bounding box center [223, 162] width 60 height 11
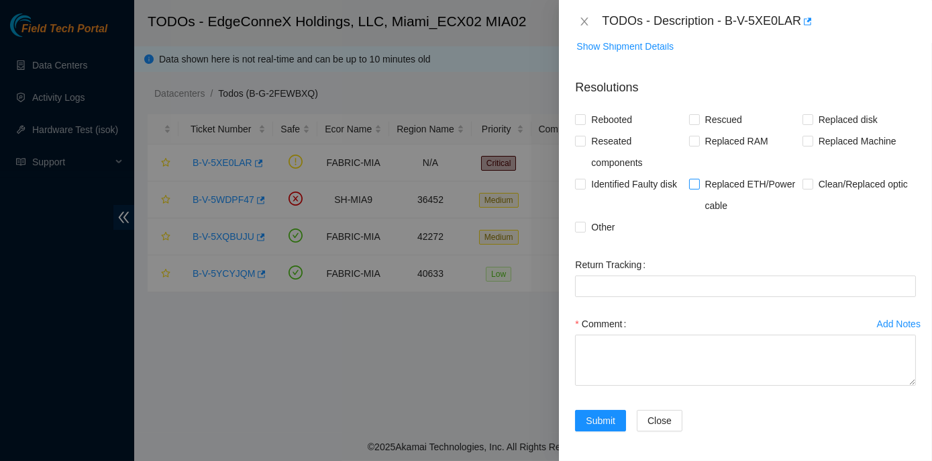
scroll to position [0, 0]
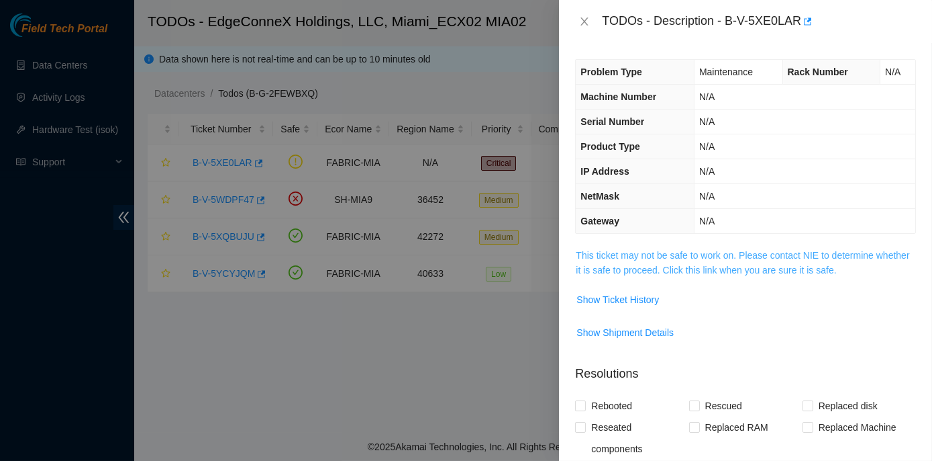
click at [697, 250] on link "This ticket may not be safe to work on. Please contact NIE to determine whether…" at bounding box center [743, 263] width 334 height 26
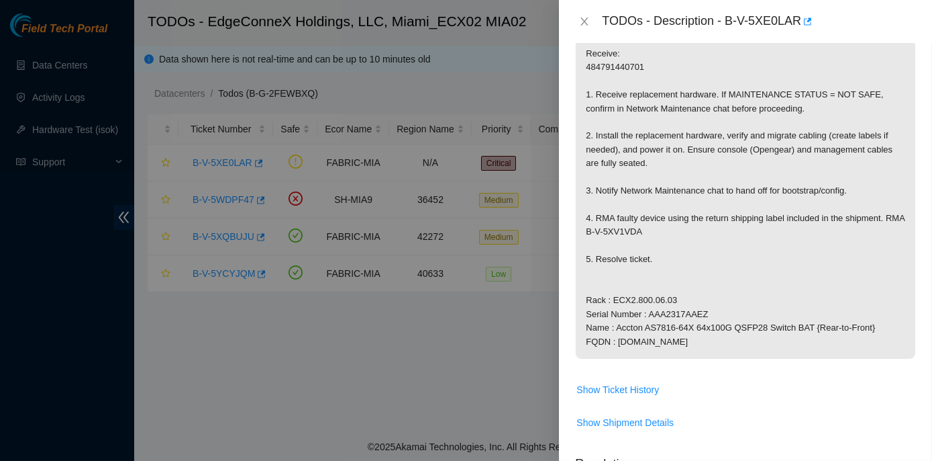
scroll to position [305, 0]
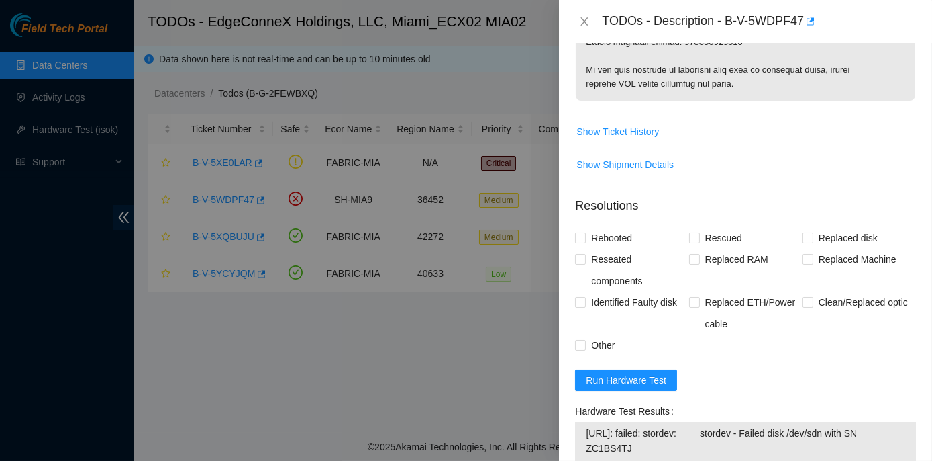
scroll to position [800, 0]
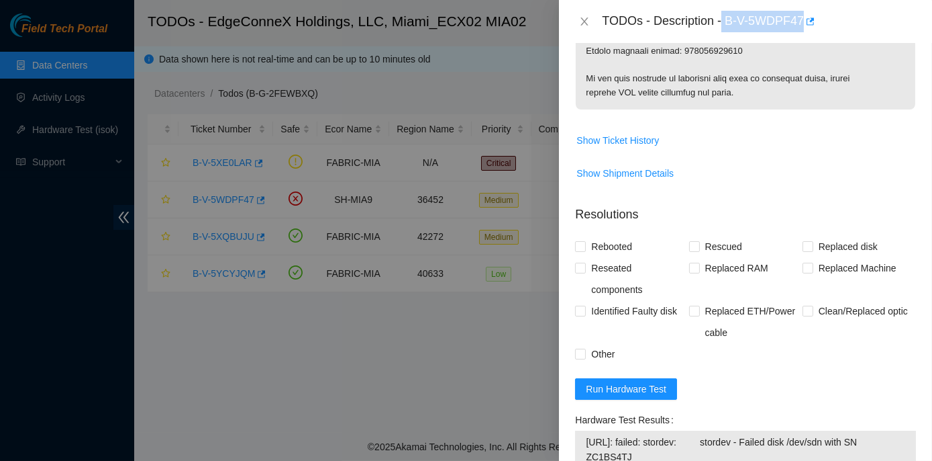
drag, startPoint x: 724, startPoint y: 19, endPoint x: 802, endPoint y: 25, distance: 77.4
click at [802, 25] on div "TODOs - Description - B-V-5WDPF47" at bounding box center [759, 21] width 314 height 21
copy div "B-V-5WDPF47"
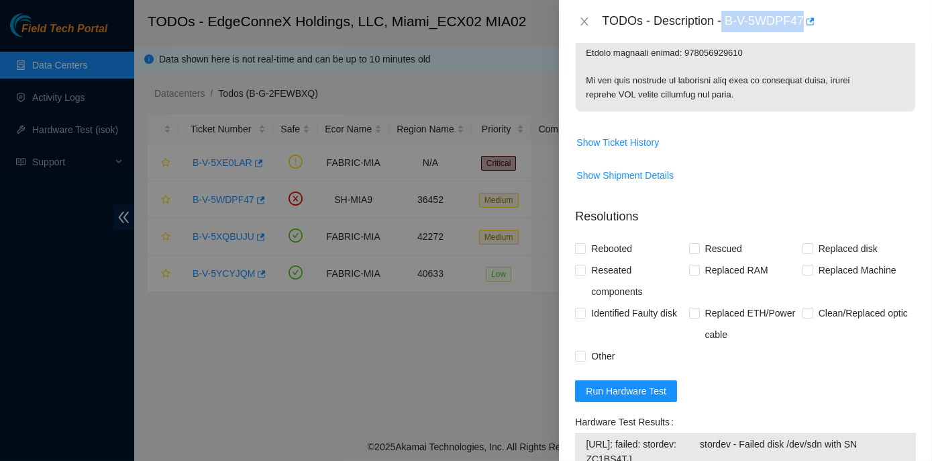
scroll to position [906, 0]
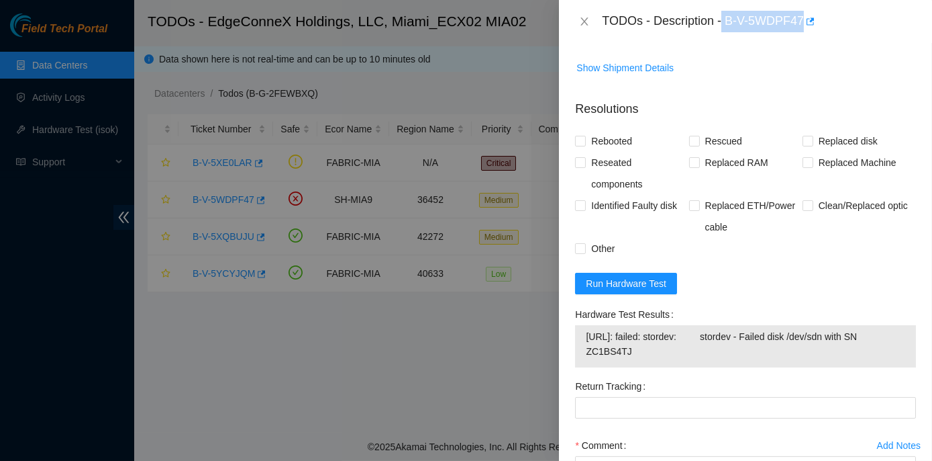
drag, startPoint x: 573, startPoint y: 308, endPoint x: 678, endPoint y: 349, distance: 113.1
click at [678, 349] on div "Hardware Test Results 23.210.25.39: failed: stordev: stordev - Failed disk /dev…" at bounding box center [746, 339] width 352 height 72
copy div "Hardware Test Results 23.210.25.39: failed: stordev: stordev - Failed disk /dev…"
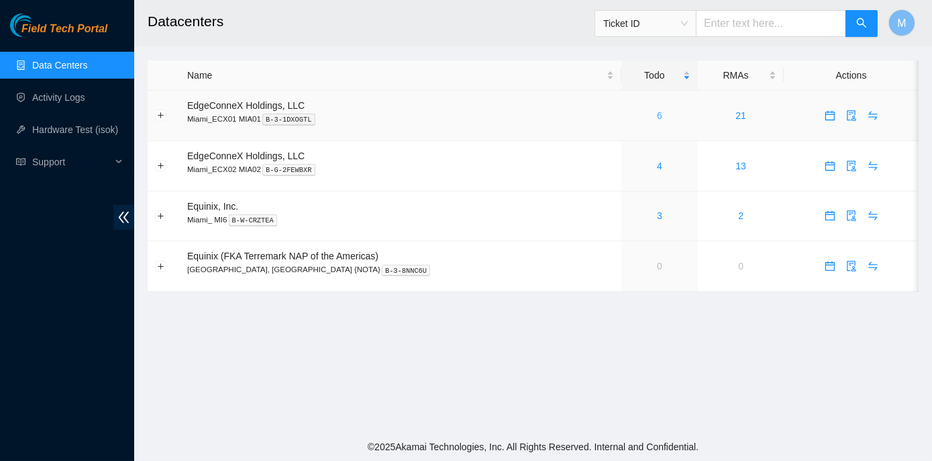
click at [657, 113] on link "6" at bounding box center [659, 115] width 5 height 11
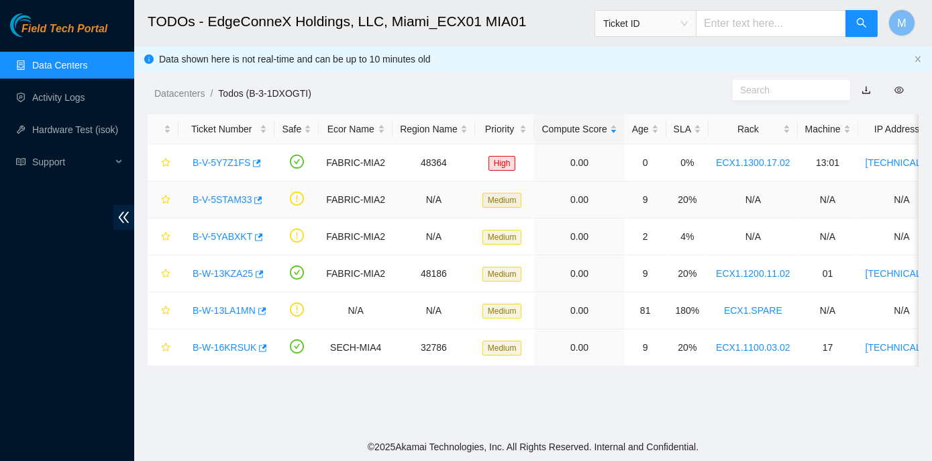
click at [218, 200] on link "B-V-5STAM33" at bounding box center [222, 199] width 59 height 11
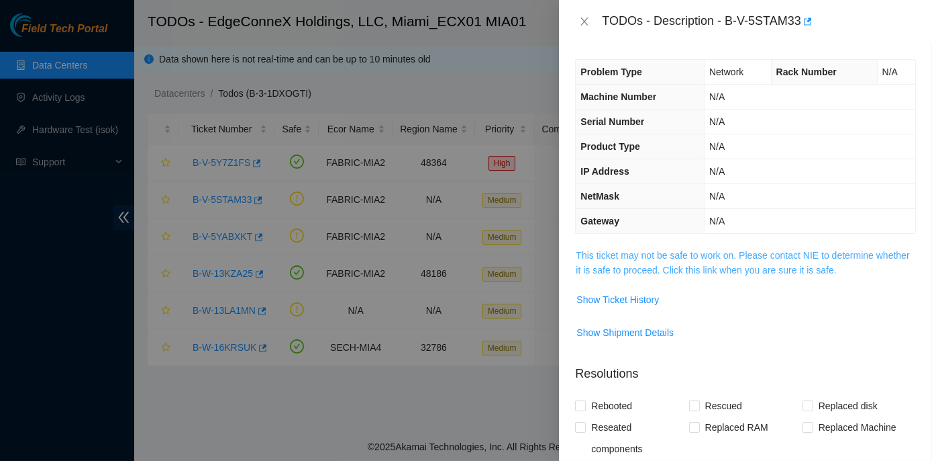
click at [716, 254] on link "This ticket may not be safe to work on. Please contact NIE to determine whether…" at bounding box center [743, 263] width 334 height 26
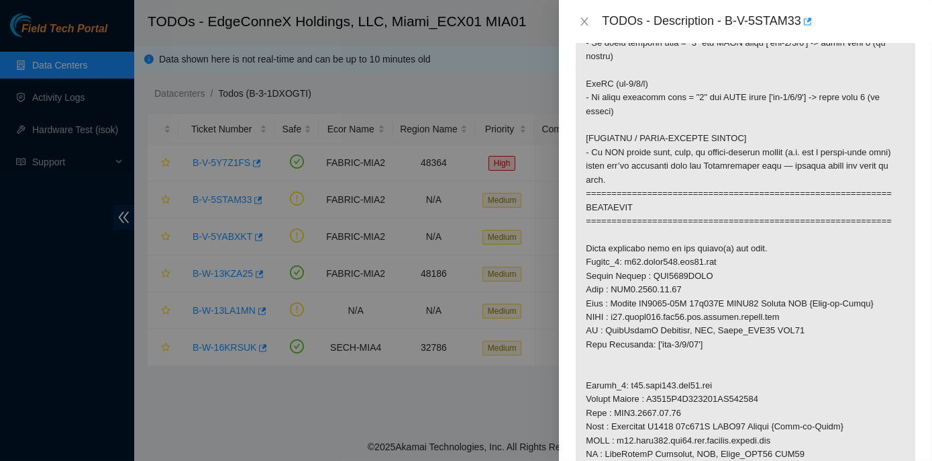
scroll to position [793, 0]
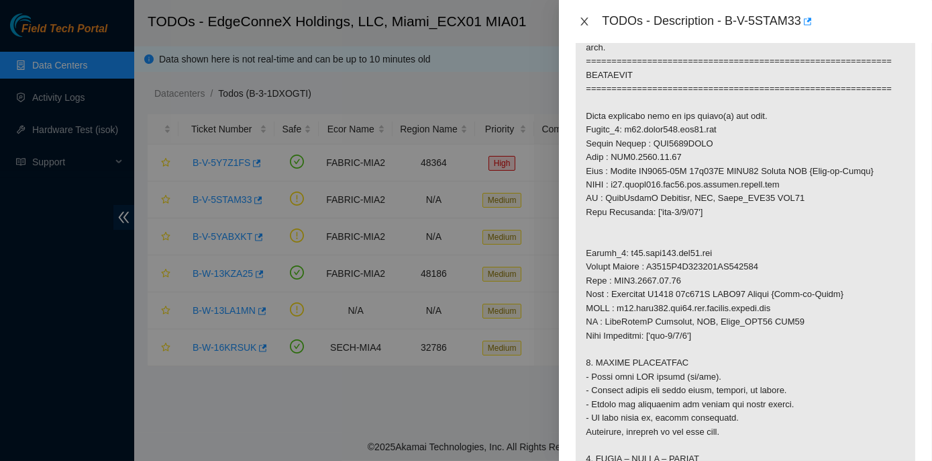
click at [587, 25] on icon "close" at bounding box center [584, 21] width 7 height 8
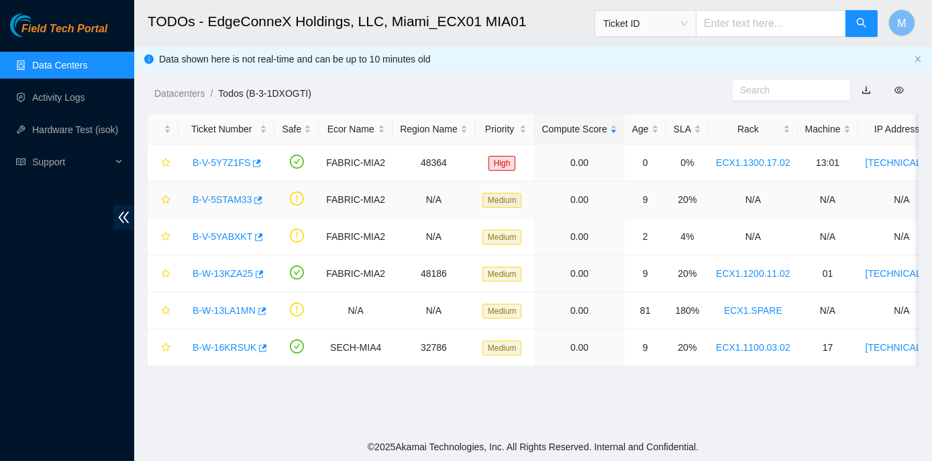
scroll to position [330, 0]
click at [207, 236] on link "B-V-5YABXKT" at bounding box center [223, 236] width 60 height 11
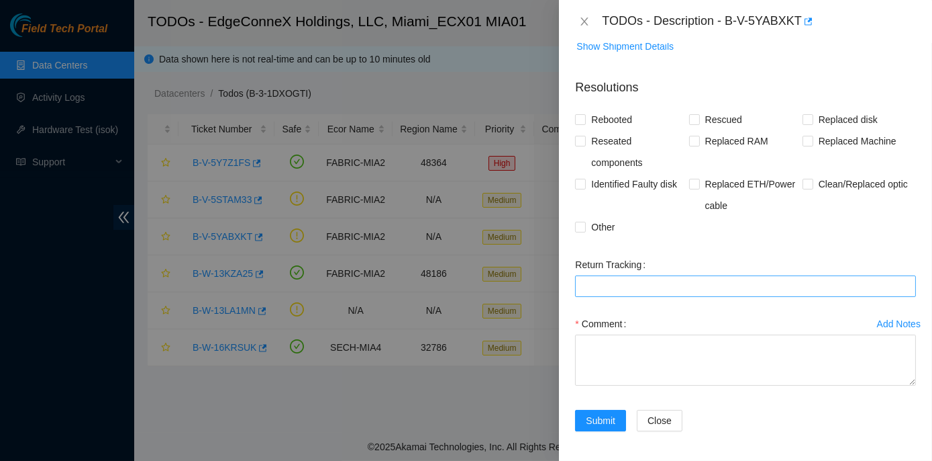
scroll to position [0, 0]
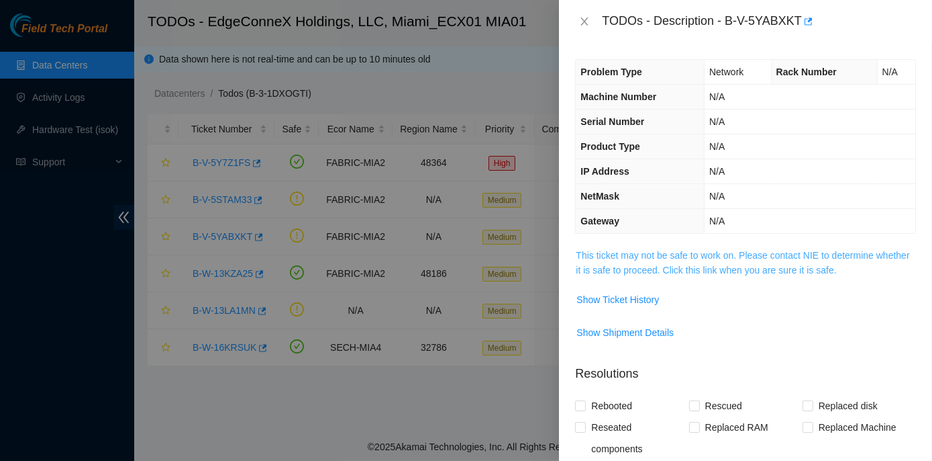
click at [667, 252] on link "This ticket may not be safe to work on. Please contact NIE to determine whether…" at bounding box center [743, 263] width 334 height 26
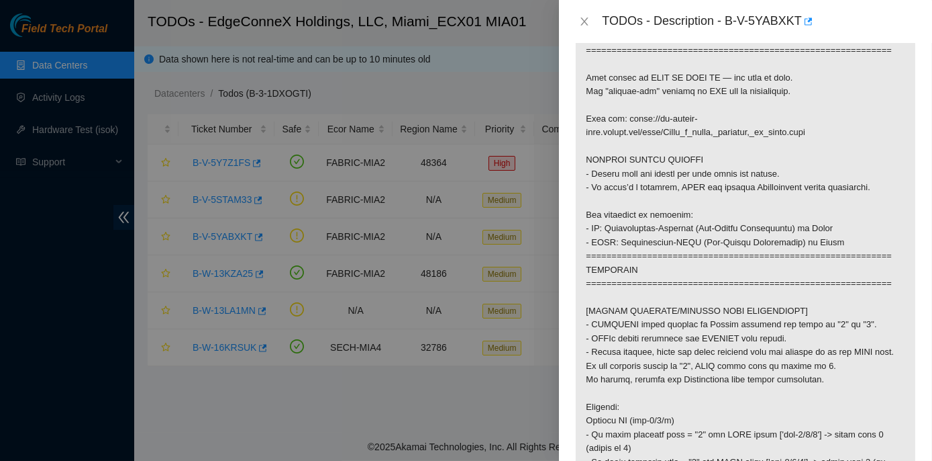
scroll to position [244, 0]
click at [581, 19] on icon "close" at bounding box center [584, 21] width 11 height 11
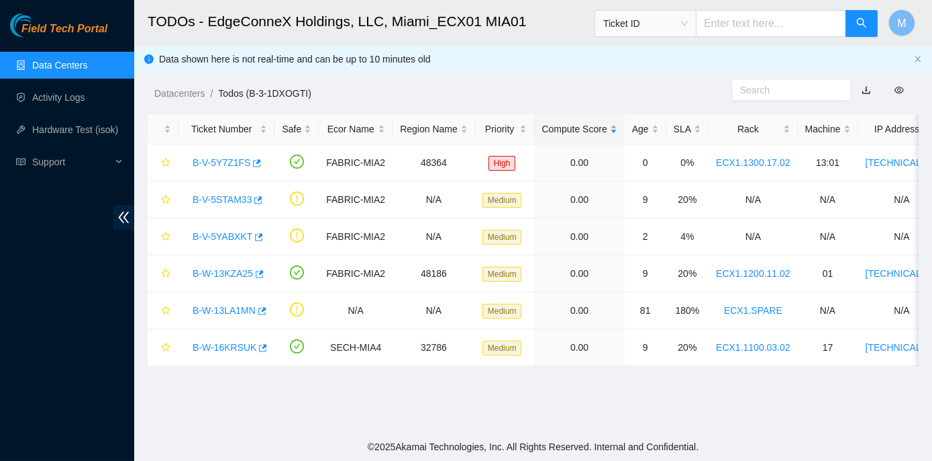
scroll to position [288, 0]
click at [49, 64] on link "Data Centers" at bounding box center [59, 65] width 55 height 11
